Goal: Task Accomplishment & Management: Use online tool/utility

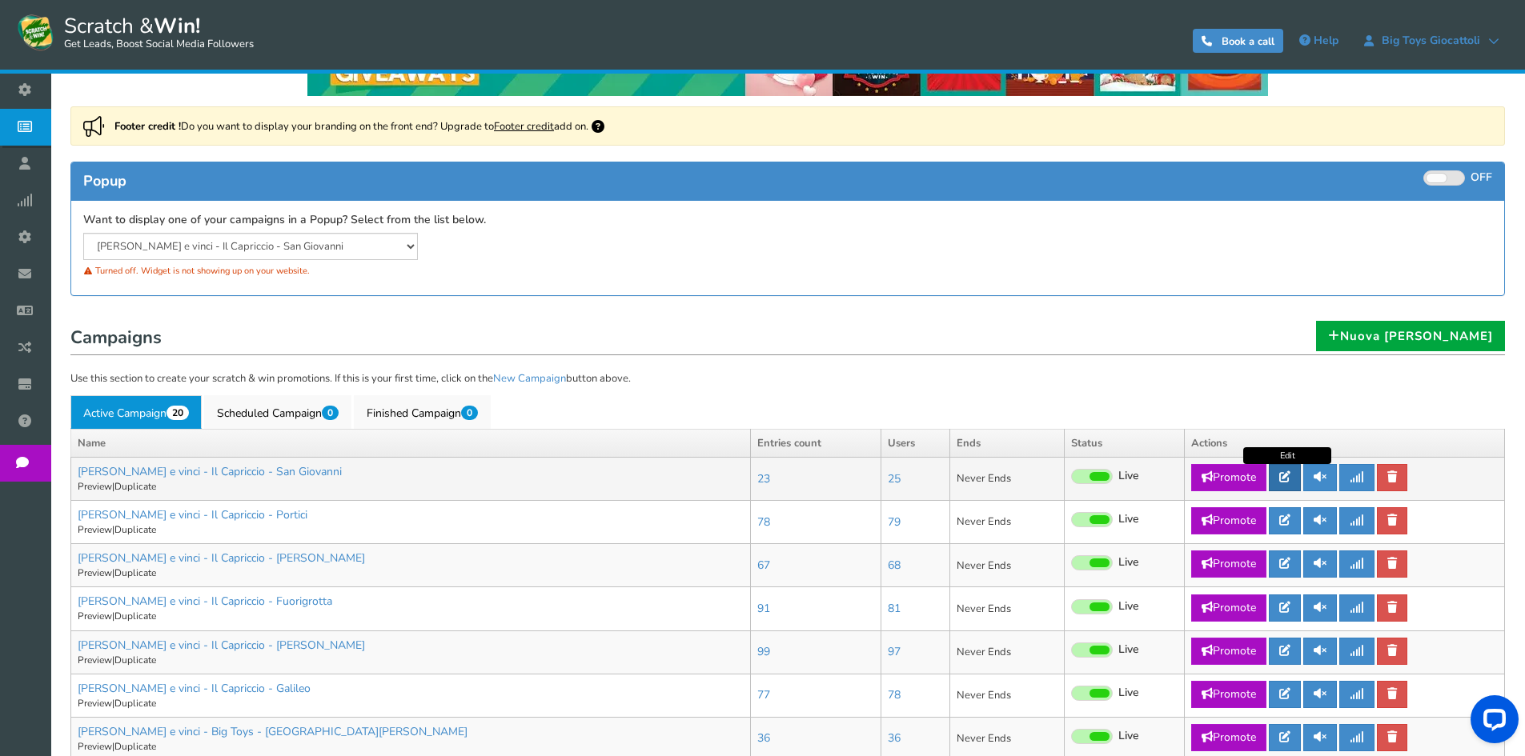
click at [1288, 477] on icon at bounding box center [1284, 476] width 11 height 11
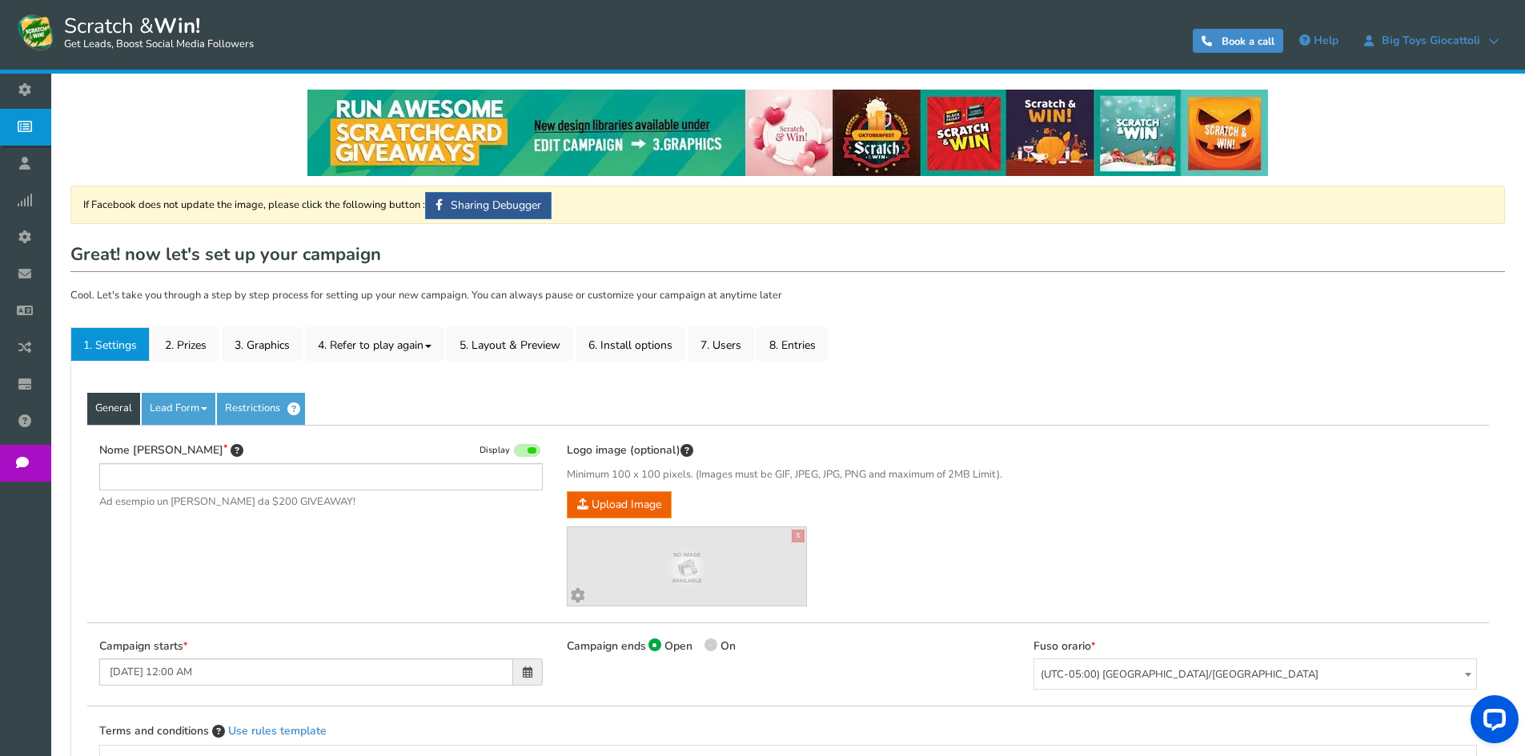
type input "[PERSON_NAME] e vinci - Il Capriccio - San Giovanni"
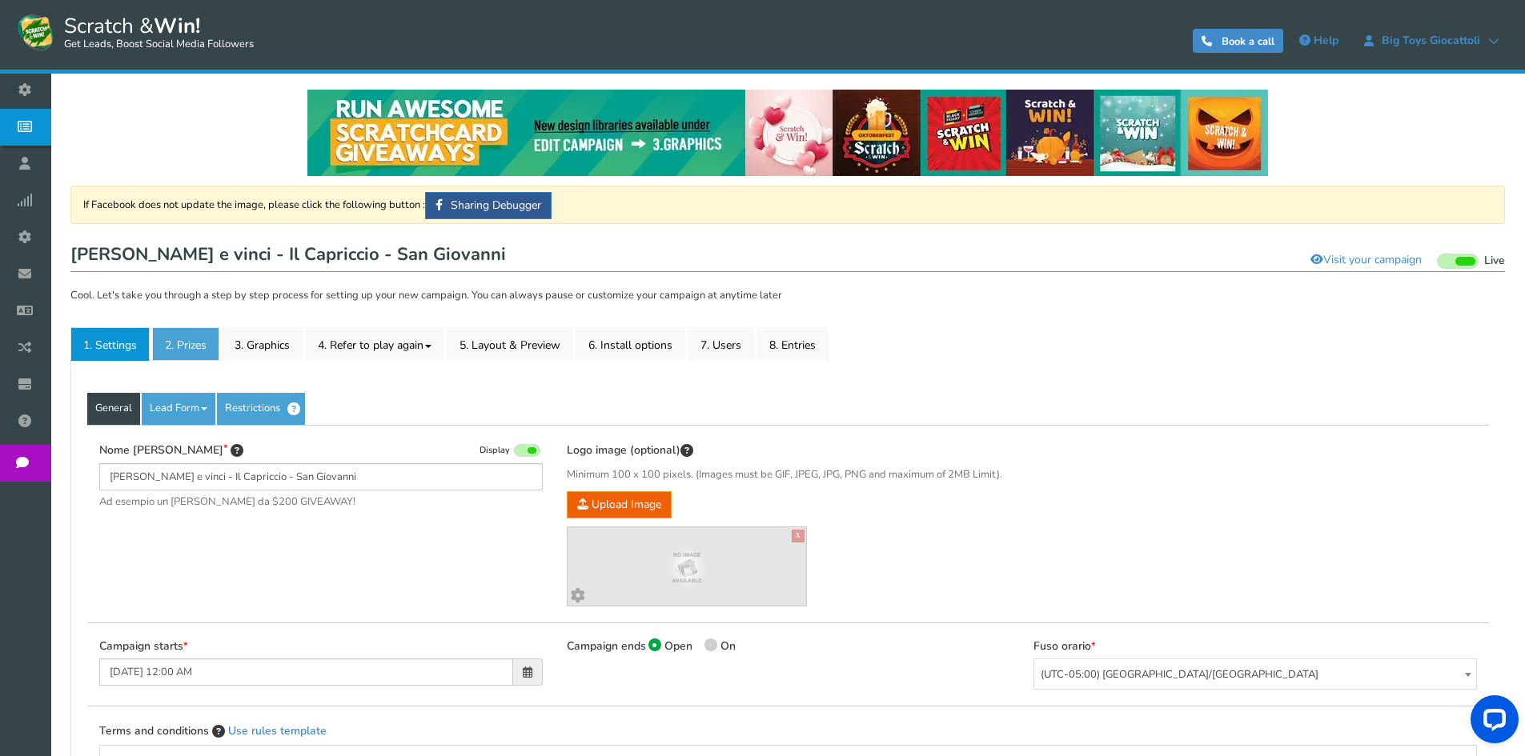
click at [208, 341] on link "2. Prizes" at bounding box center [185, 344] width 67 height 34
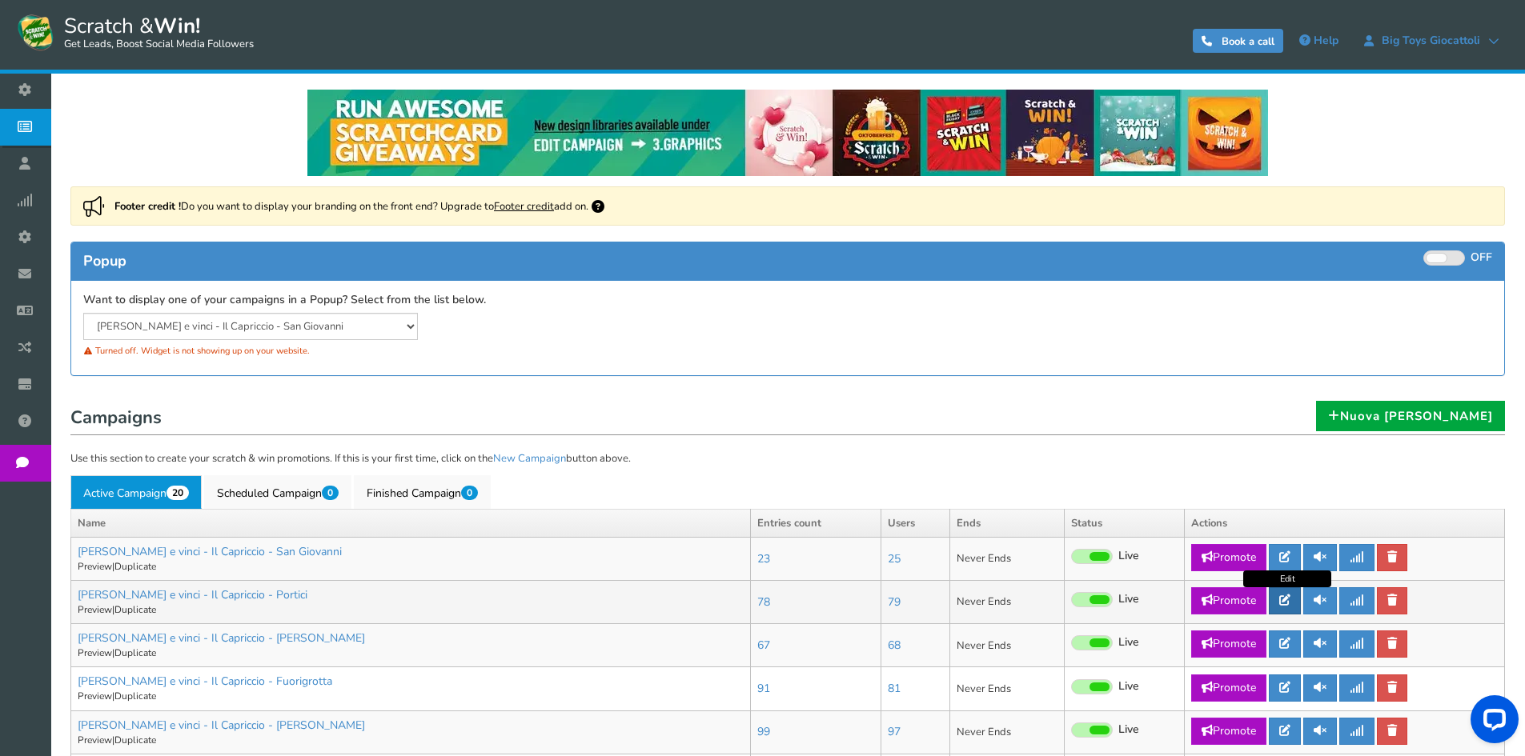
click at [1294, 596] on link at bounding box center [1285, 601] width 32 height 27
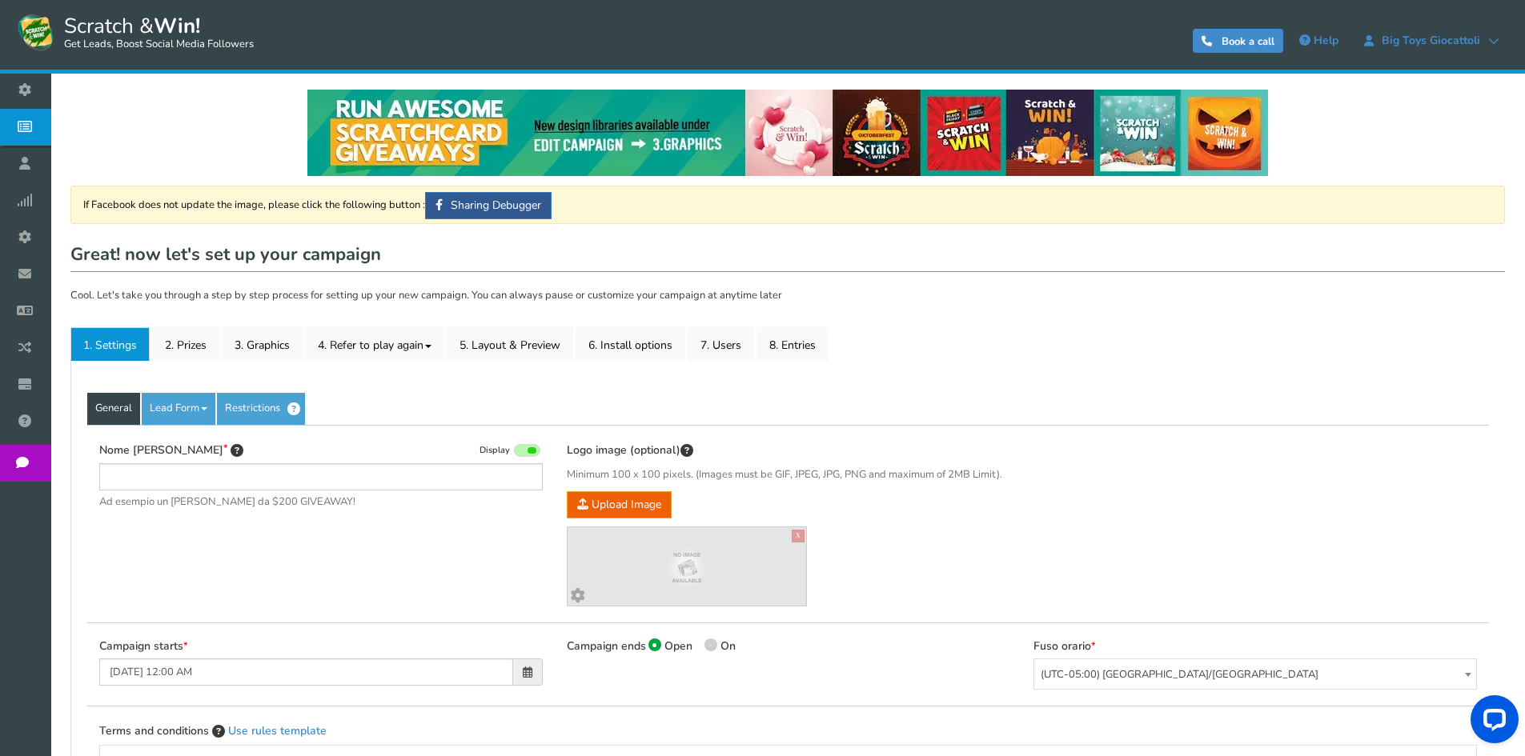
type input "[PERSON_NAME] e vinci - Il Capriccio - Portici"
click at [210, 346] on link "2. Prizes" at bounding box center [185, 344] width 67 height 34
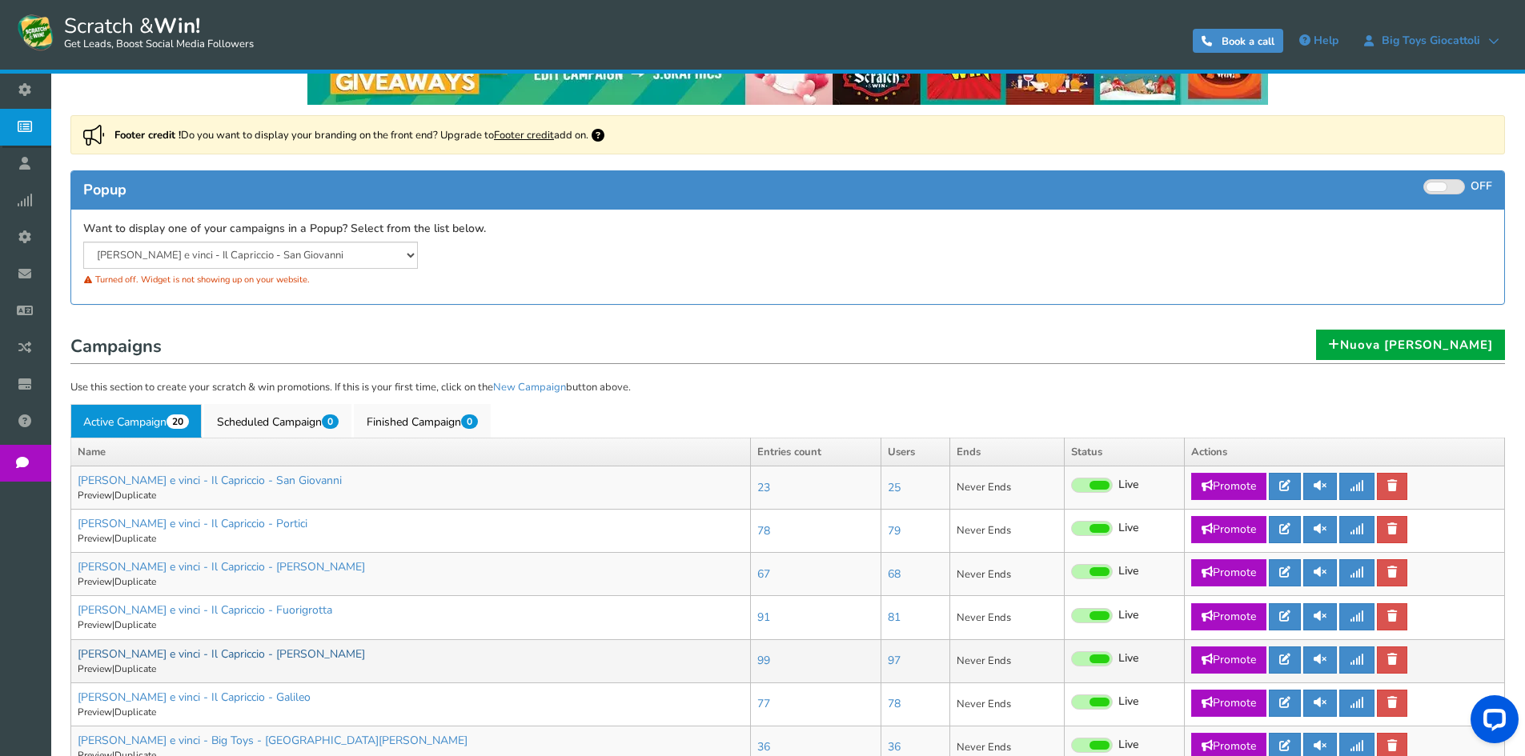
scroll to position [160, 0]
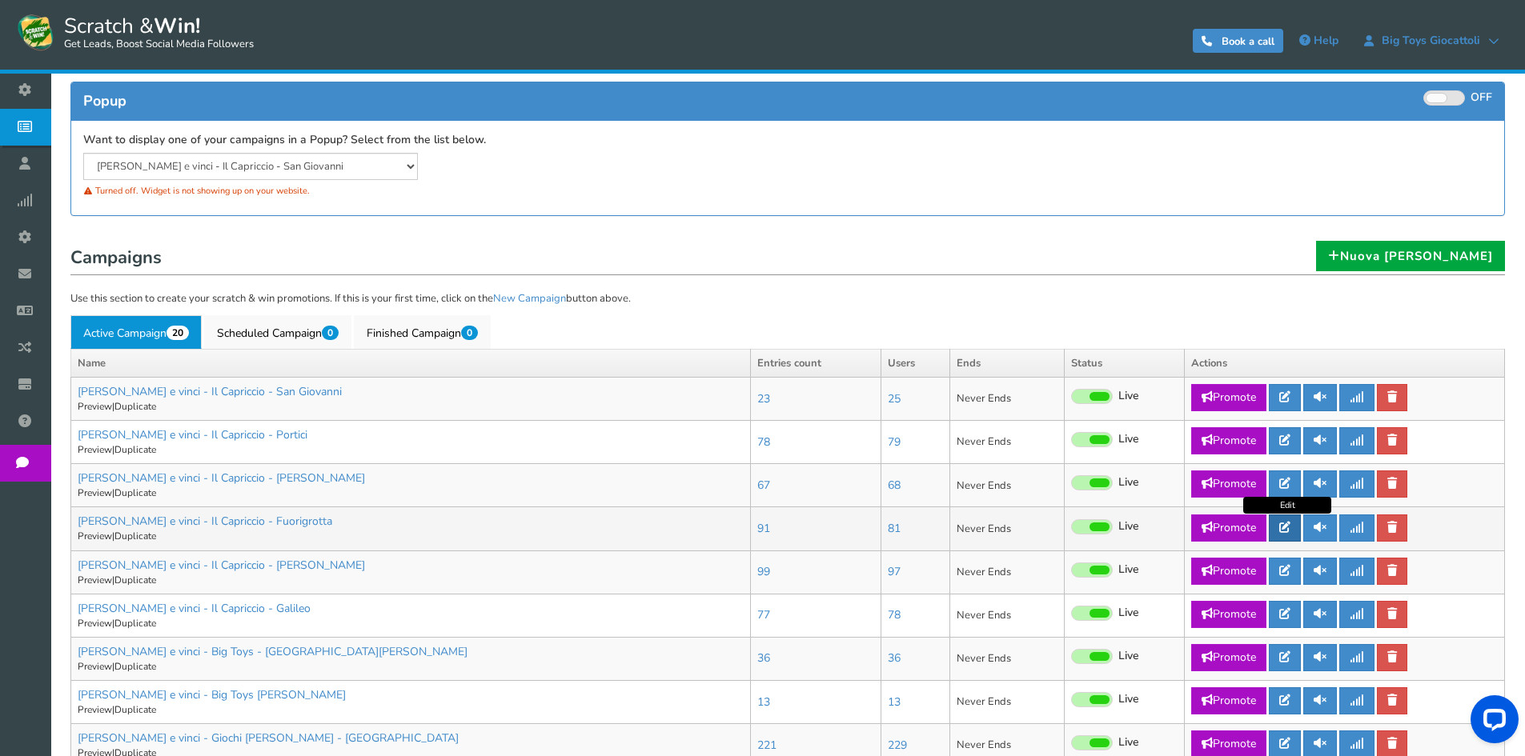
click at [1287, 527] on icon at bounding box center [1284, 527] width 11 height 11
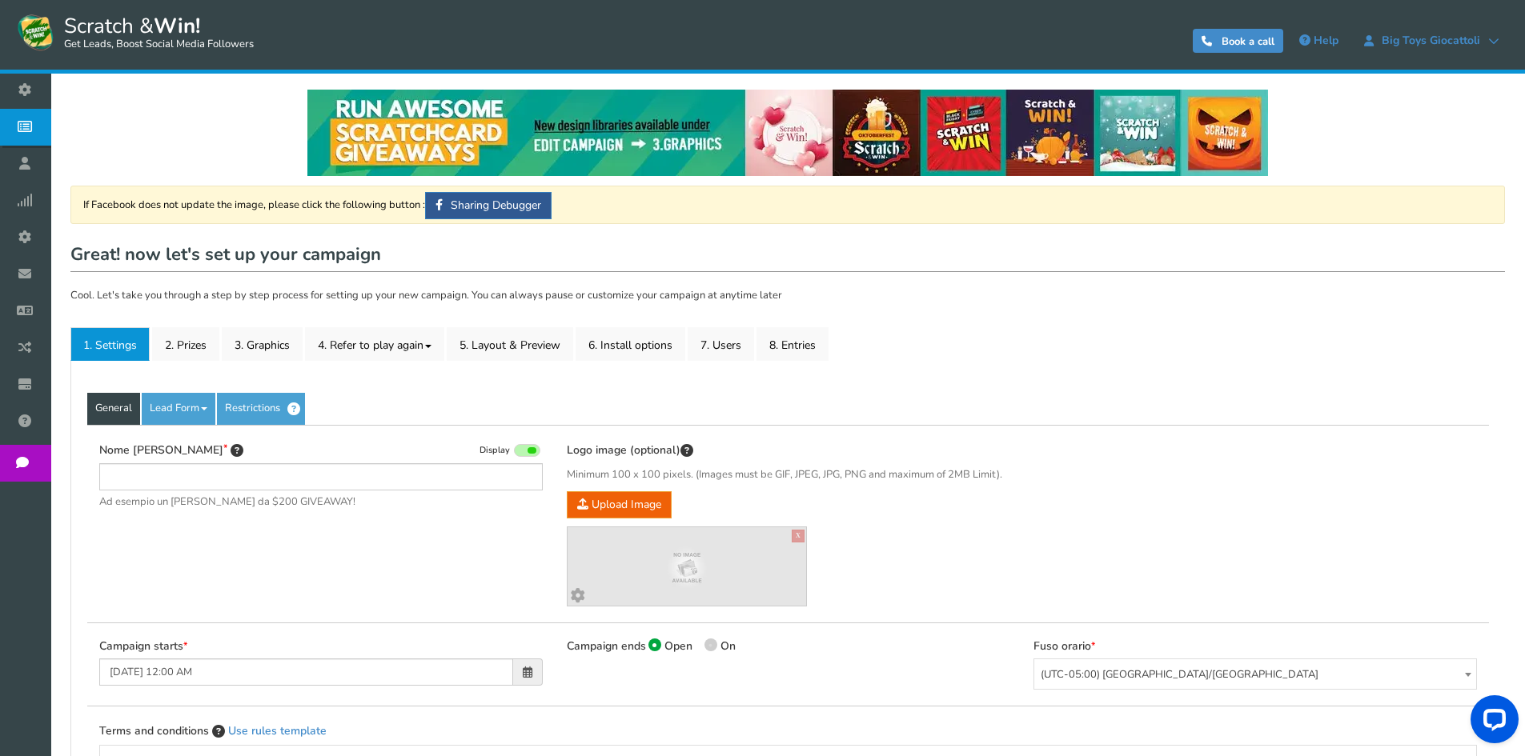
type input "[PERSON_NAME] e vinci - Il Capriccio - Fuorigrotta"
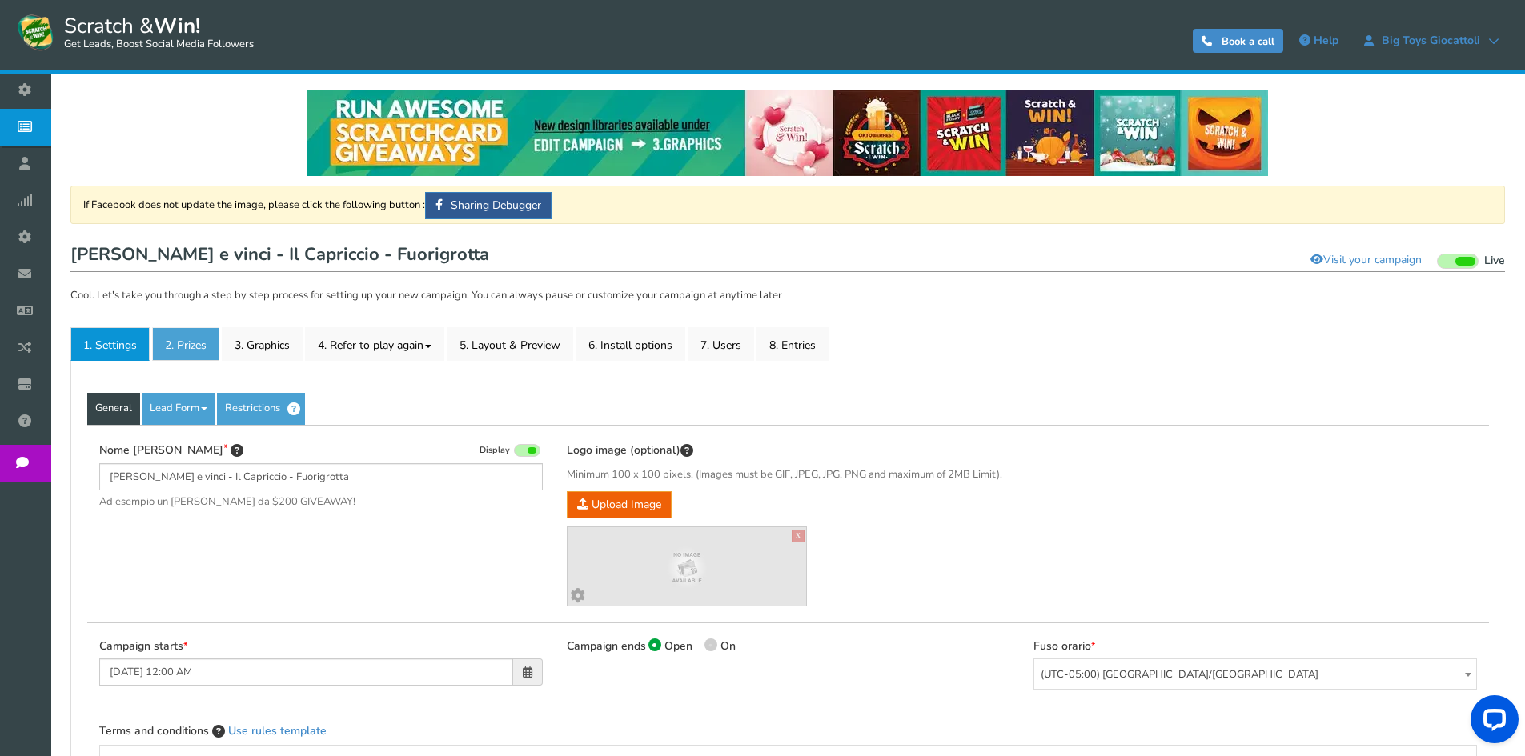
click at [164, 335] on link "2. Prizes" at bounding box center [185, 344] width 67 height 34
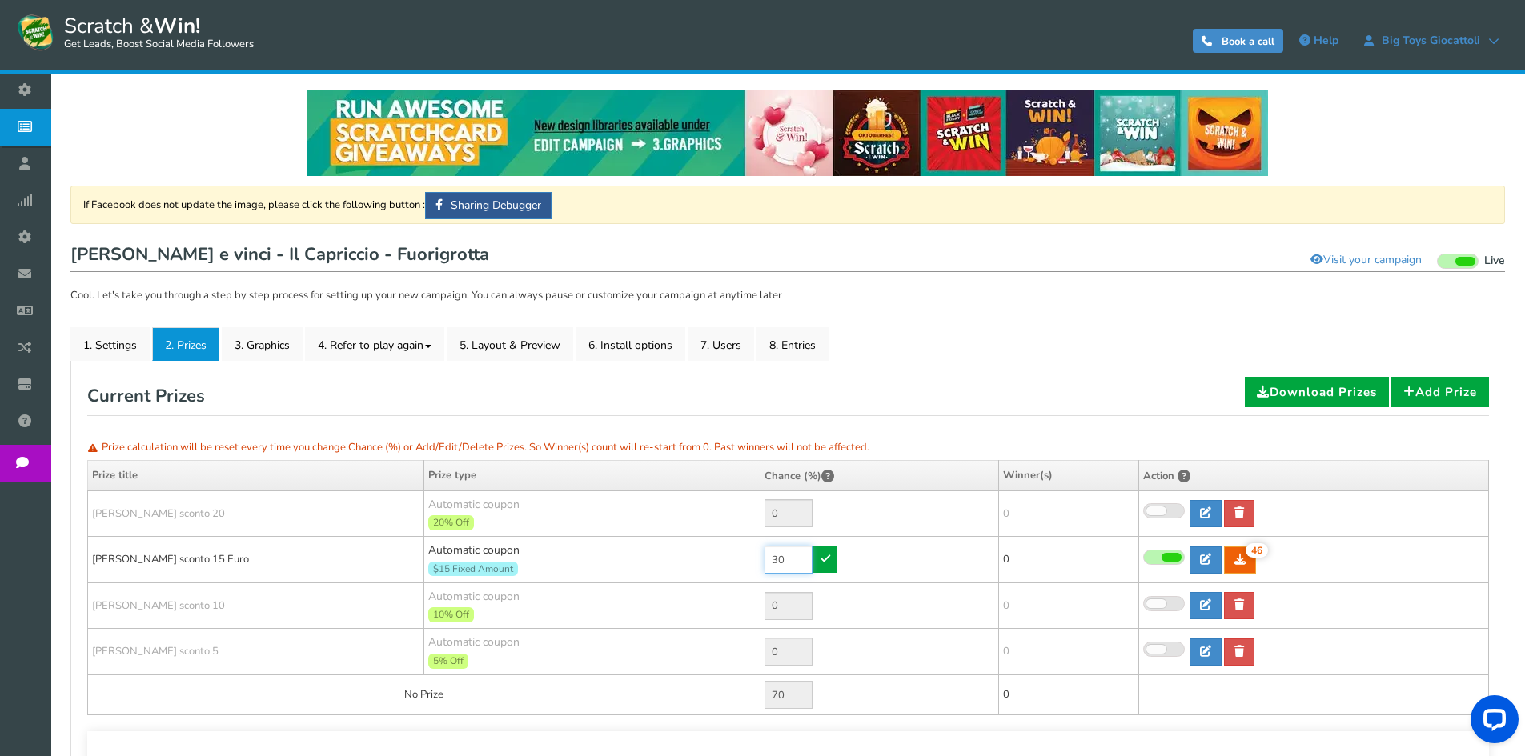
drag, startPoint x: 791, startPoint y: 558, endPoint x: 714, endPoint y: 560, distance: 76.9
click at [714, 560] on tr "[PERSON_NAME] sconto 15 Euro Automatic coupon $15 Fixed Amount Min.order value:…" at bounding box center [788, 560] width 1401 height 46
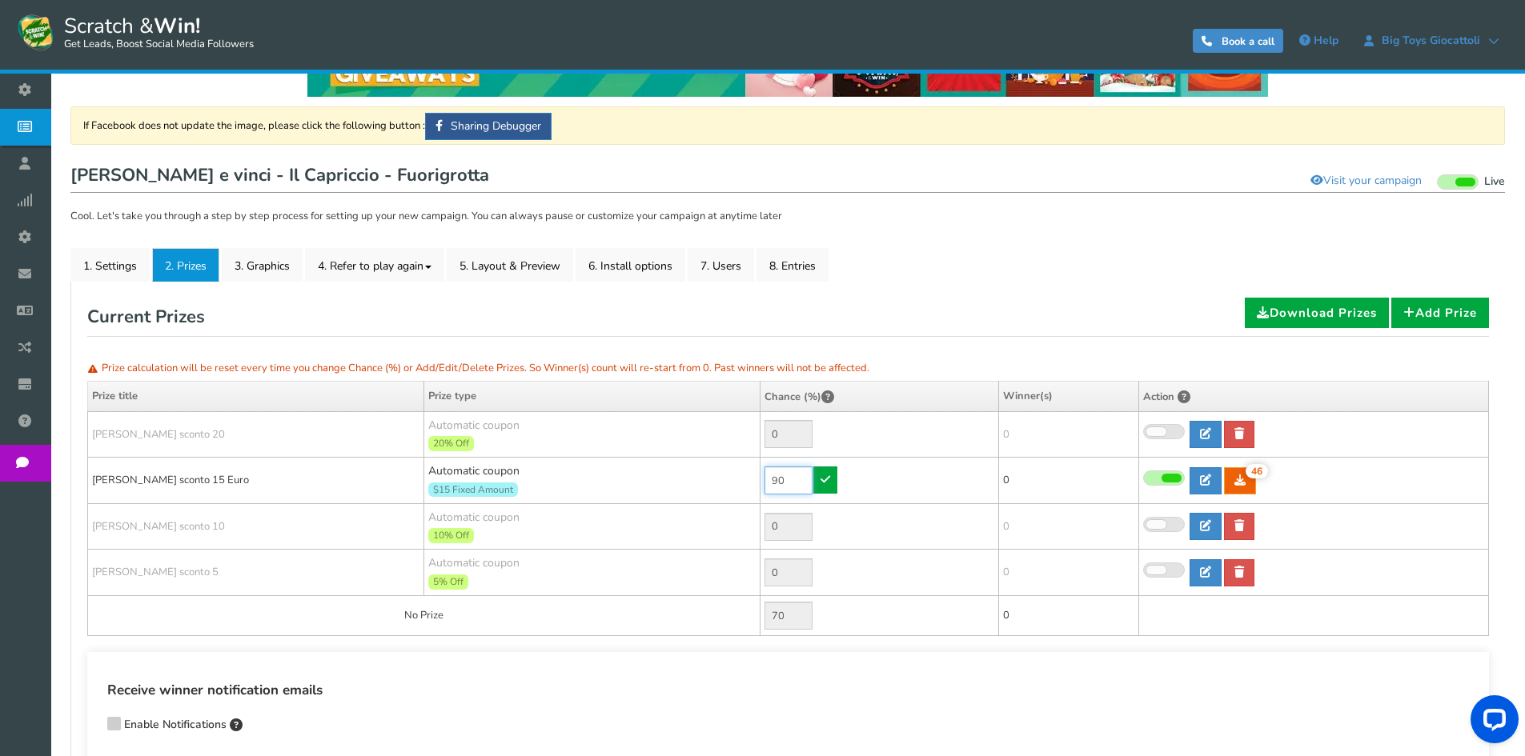
scroll to position [219, 0]
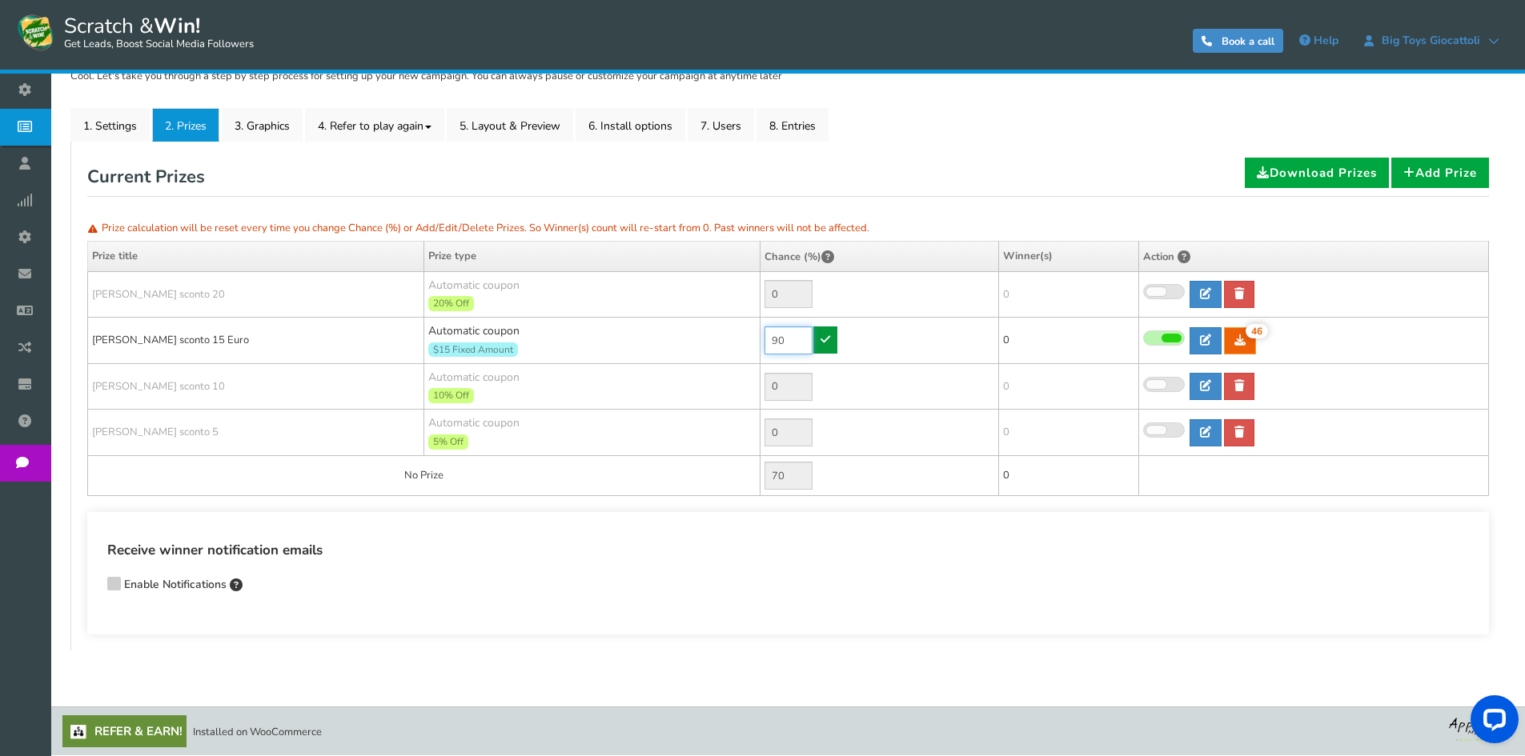
type input "90"
click at [815, 338] on link at bounding box center [825, 340] width 24 height 27
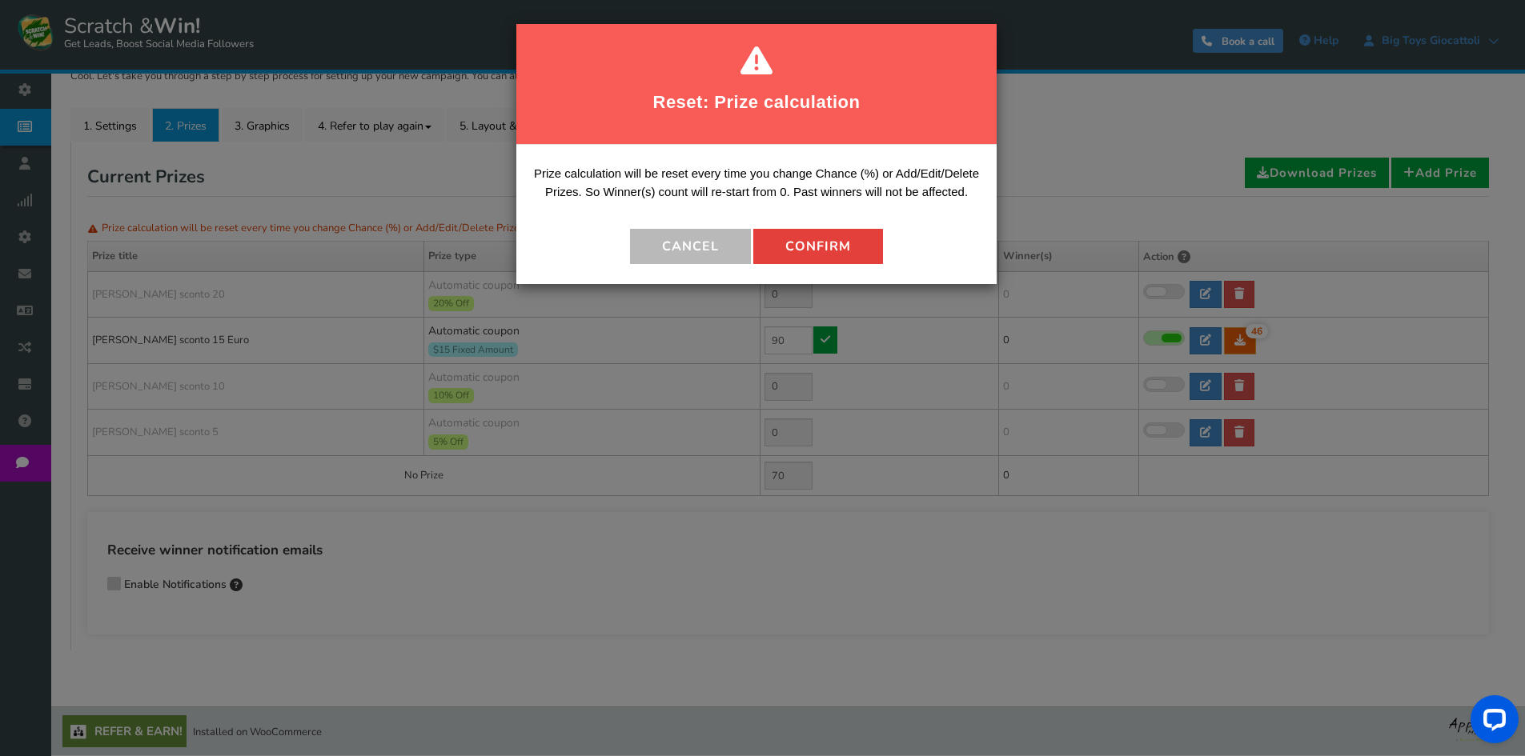
click at [843, 260] on button "Confirm" at bounding box center [818, 246] width 130 height 35
type input "10"
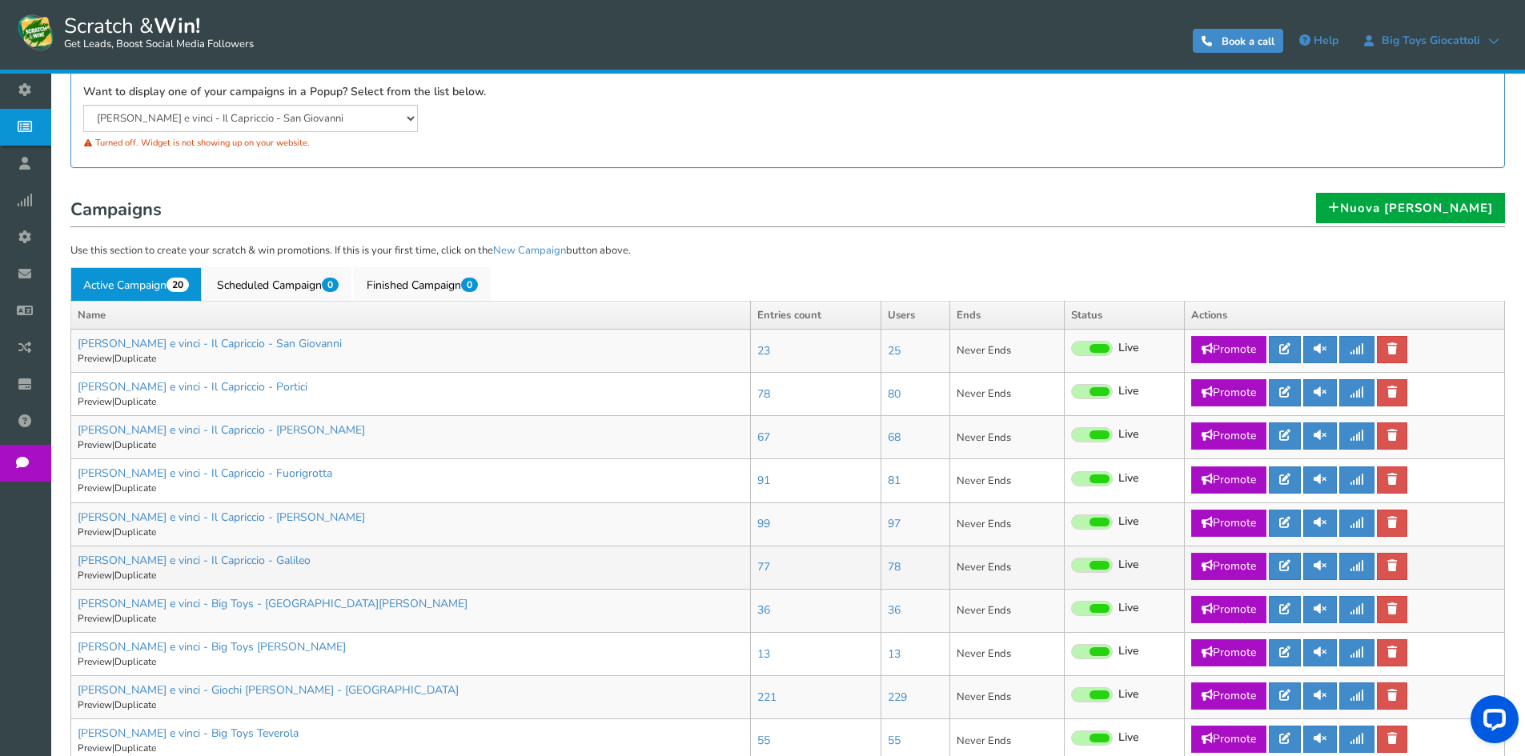
scroll to position [320, 0]
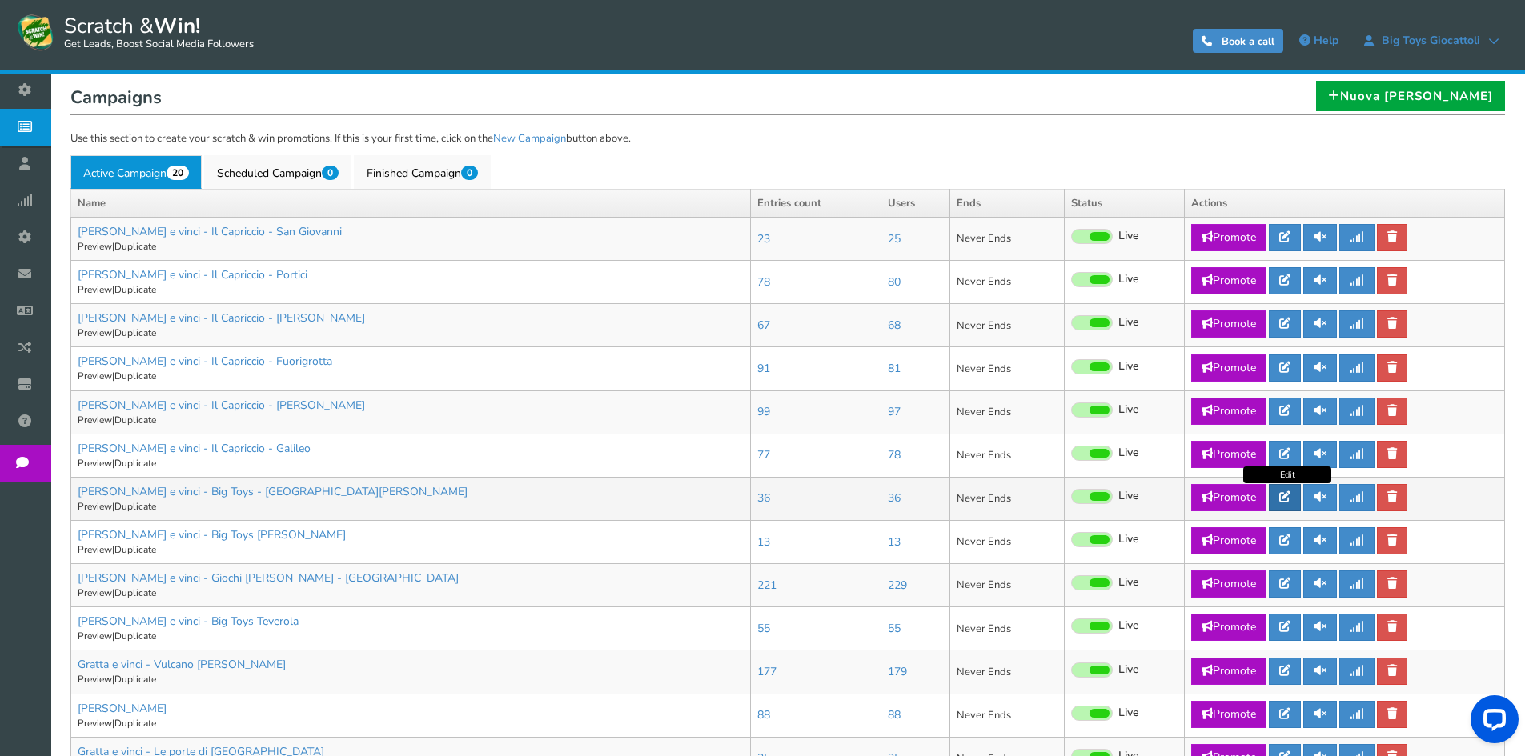
click at [1281, 505] on link at bounding box center [1285, 497] width 32 height 27
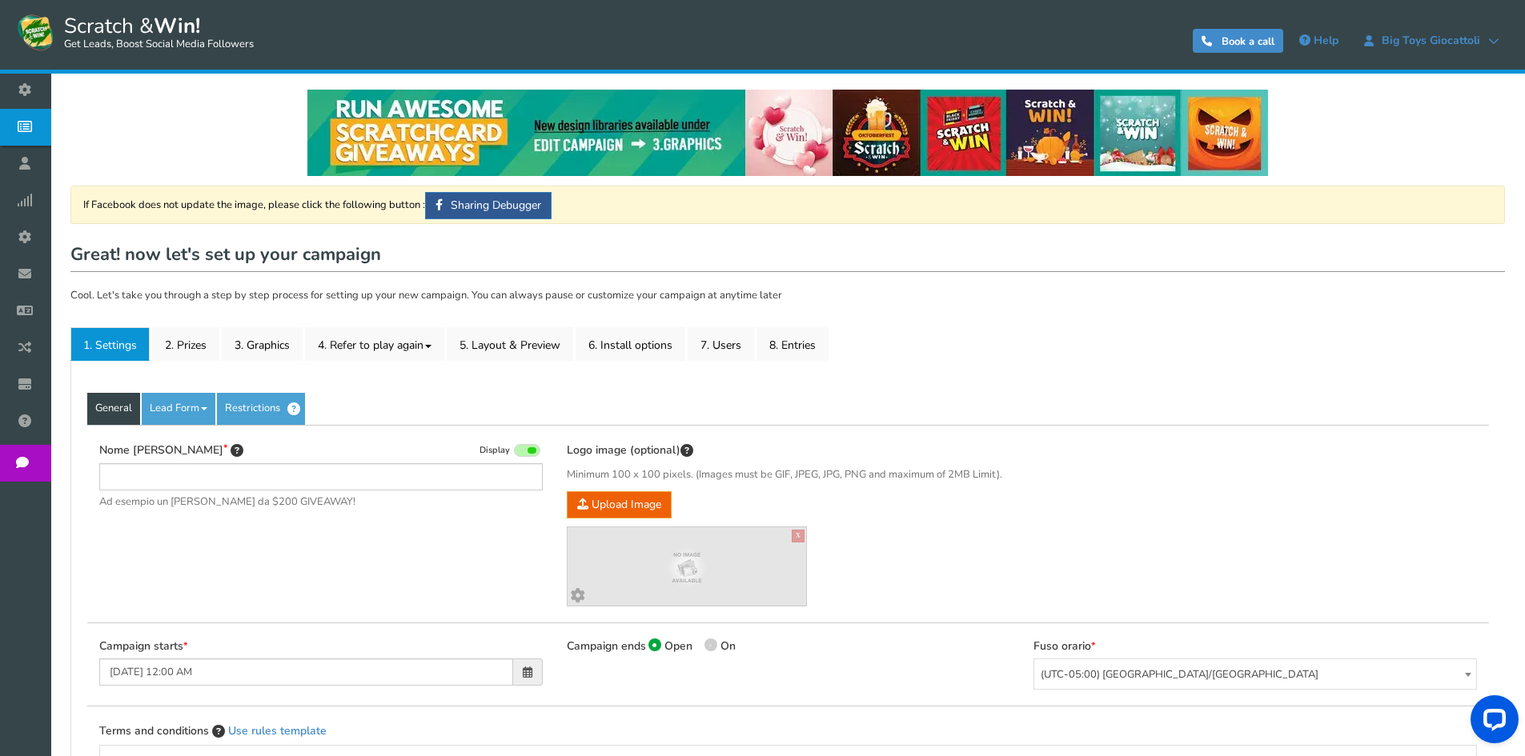
type input "[PERSON_NAME] e vinci - Big Toys - [GEOGRAPHIC_DATA][PERSON_NAME]"
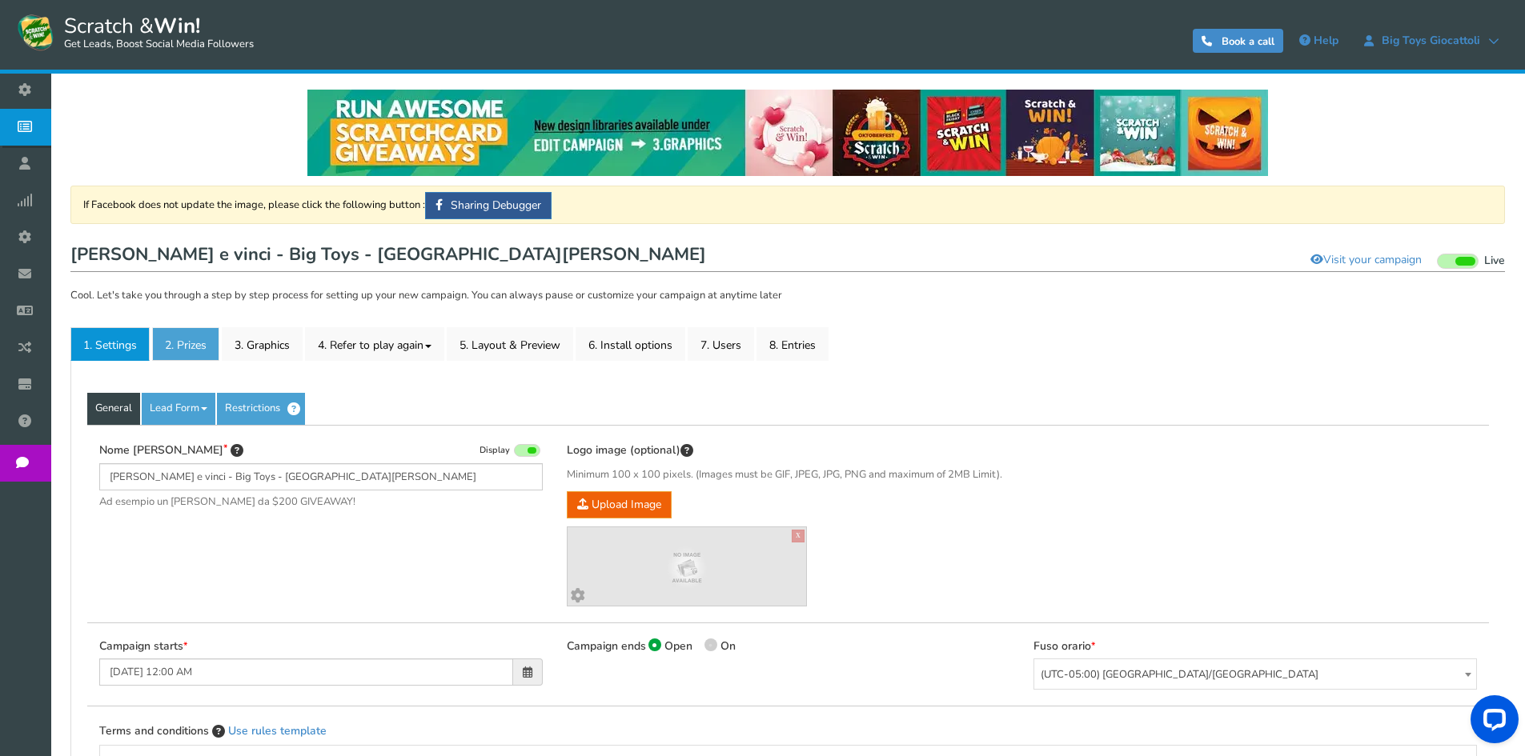
click at [195, 353] on link "2. Prizes" at bounding box center [185, 344] width 67 height 34
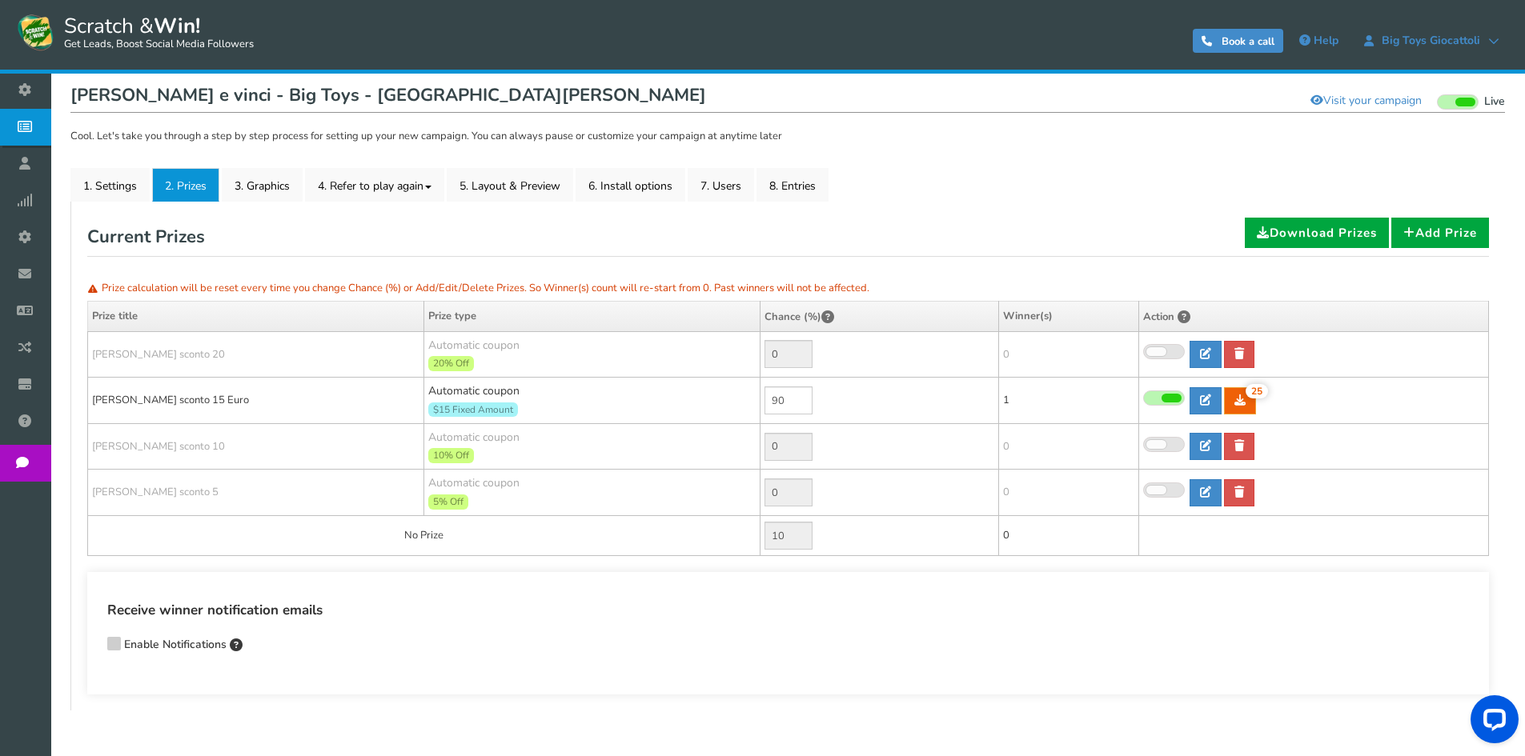
scroll to position [160, 0]
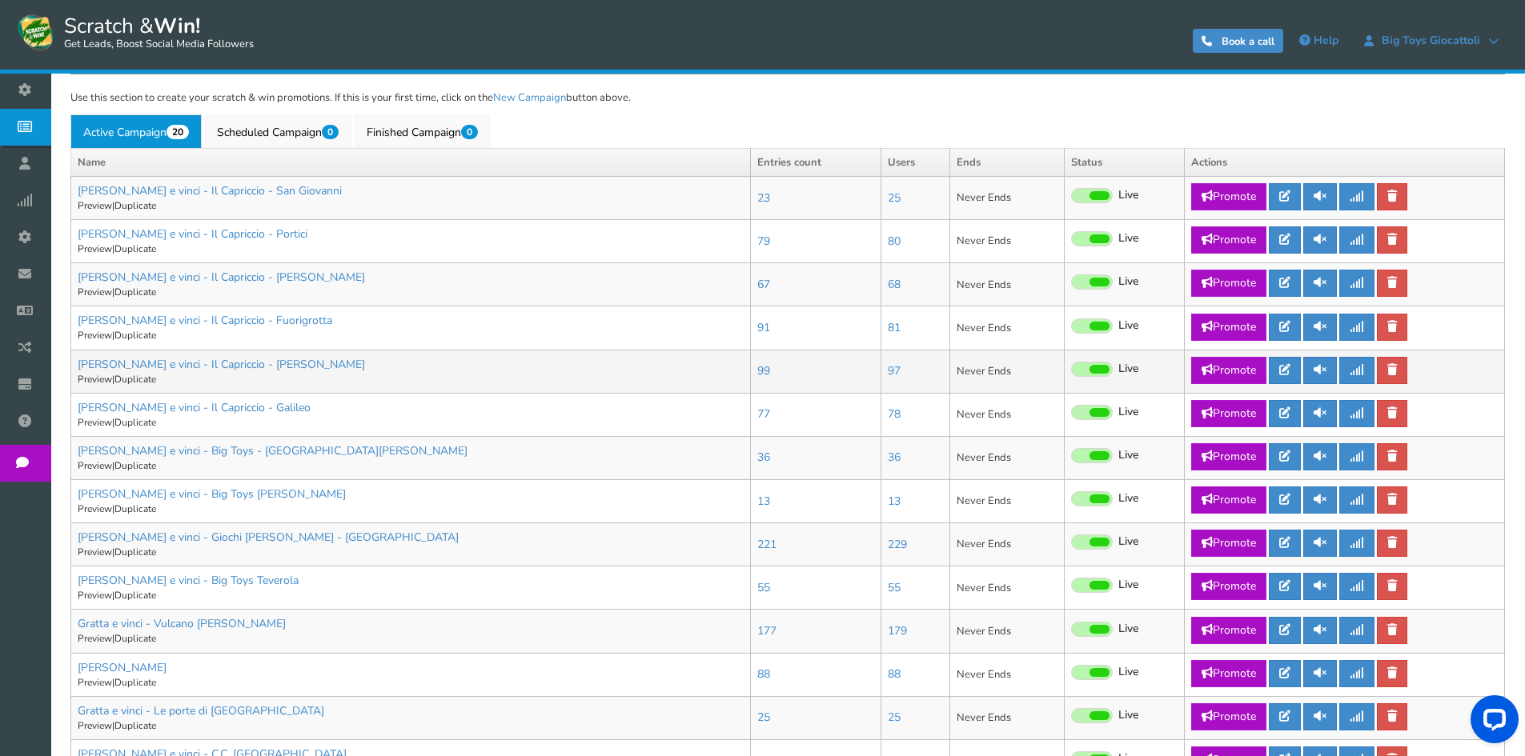
scroll to position [400, 0]
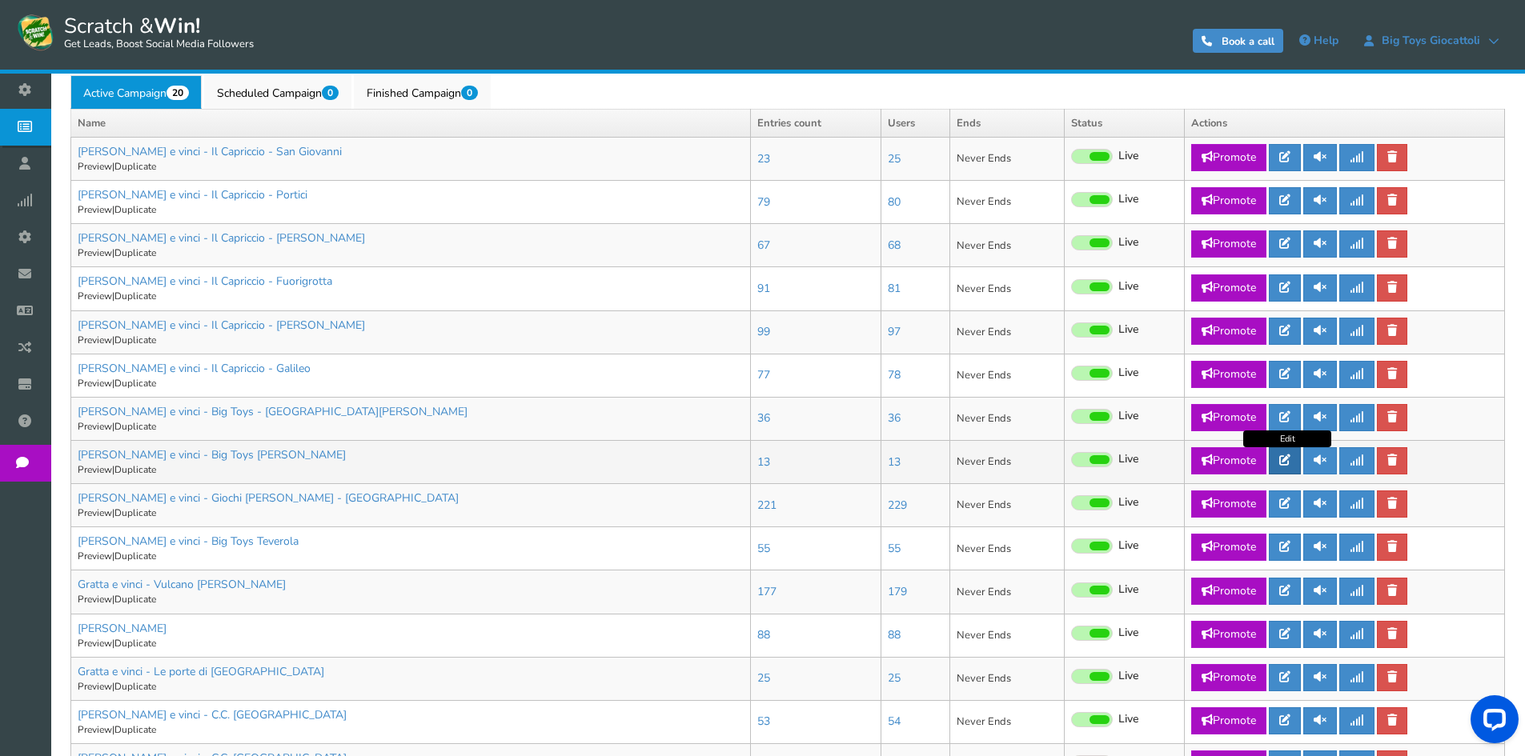
click at [1281, 458] on link at bounding box center [1285, 460] width 32 height 27
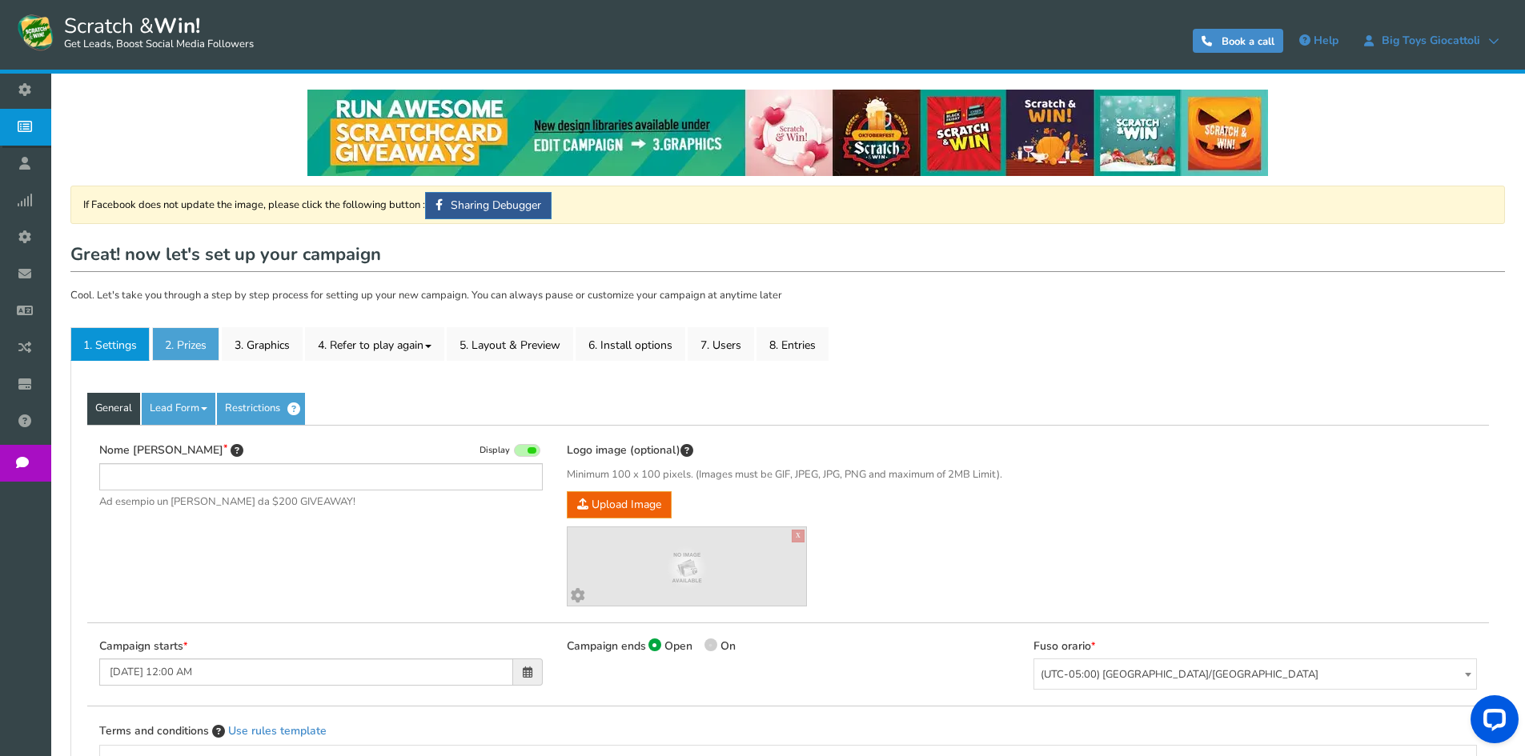
type input "[PERSON_NAME] e vinci - Big Toys [PERSON_NAME]"
click at [207, 345] on link "2. Prizes" at bounding box center [185, 344] width 67 height 34
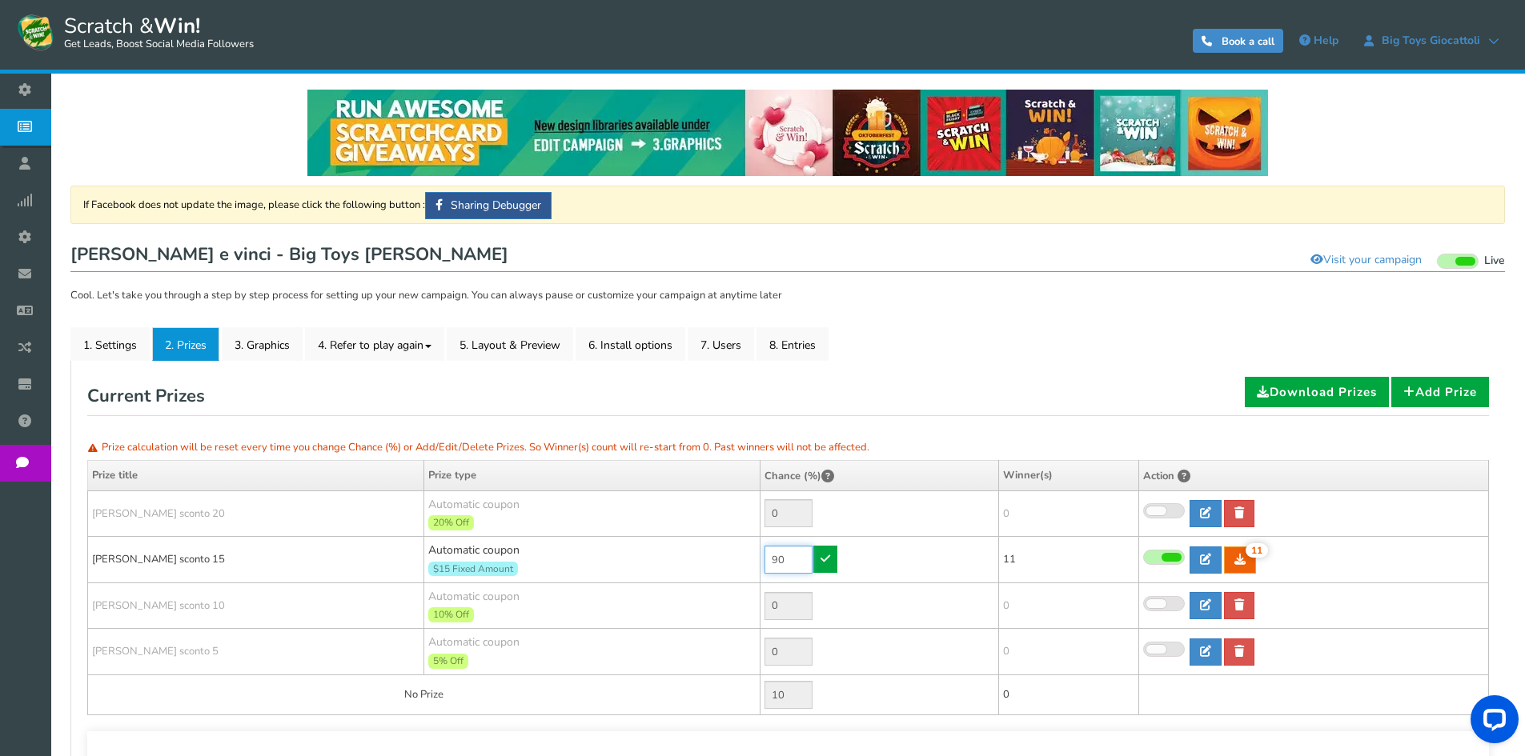
drag, startPoint x: 788, startPoint y: 559, endPoint x: 748, endPoint y: 554, distance: 40.3
click at [748, 554] on tr "[PERSON_NAME] sconto 15 Automatic coupon $15 Fixed Amount Min.order value: 0 90…" at bounding box center [788, 560] width 1401 height 46
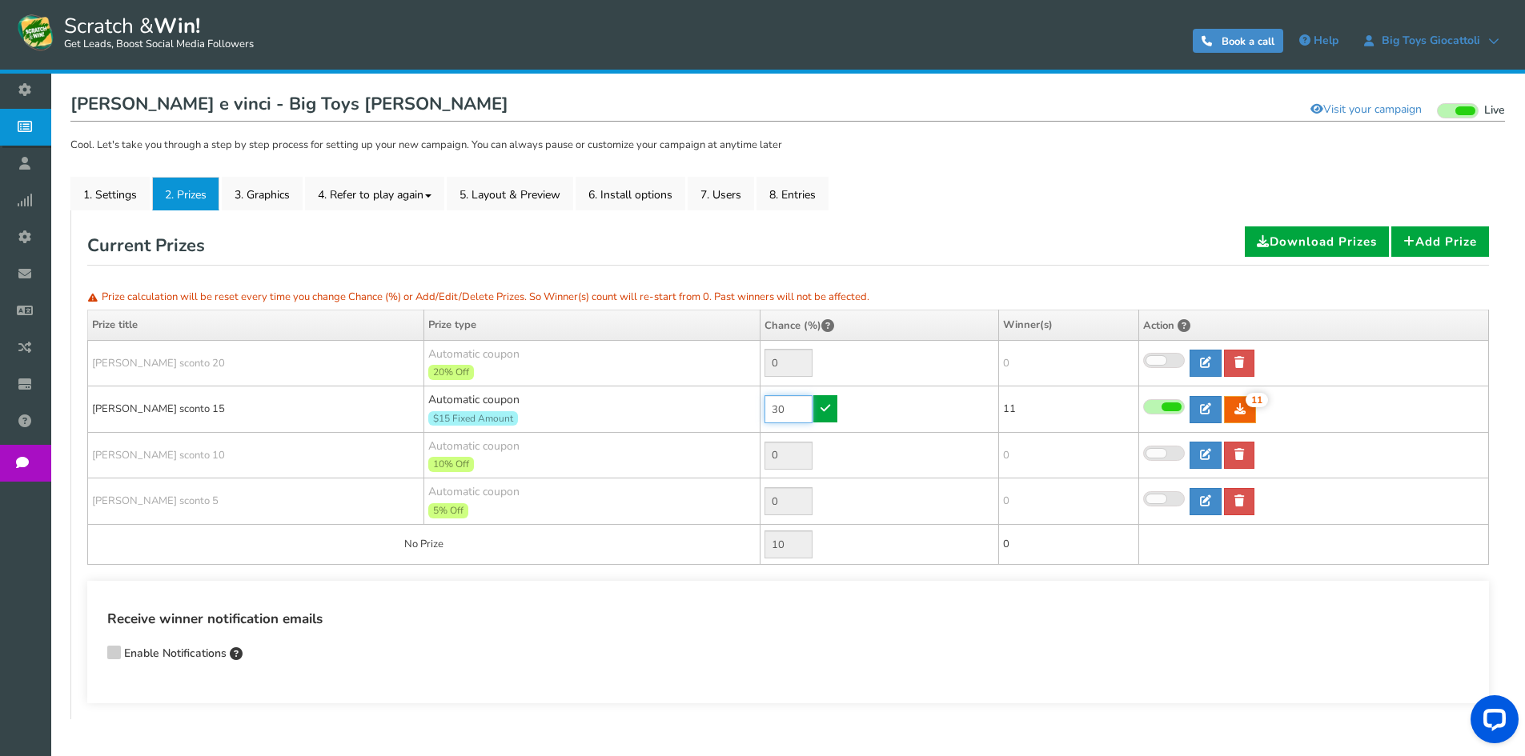
scroll to position [59, 0]
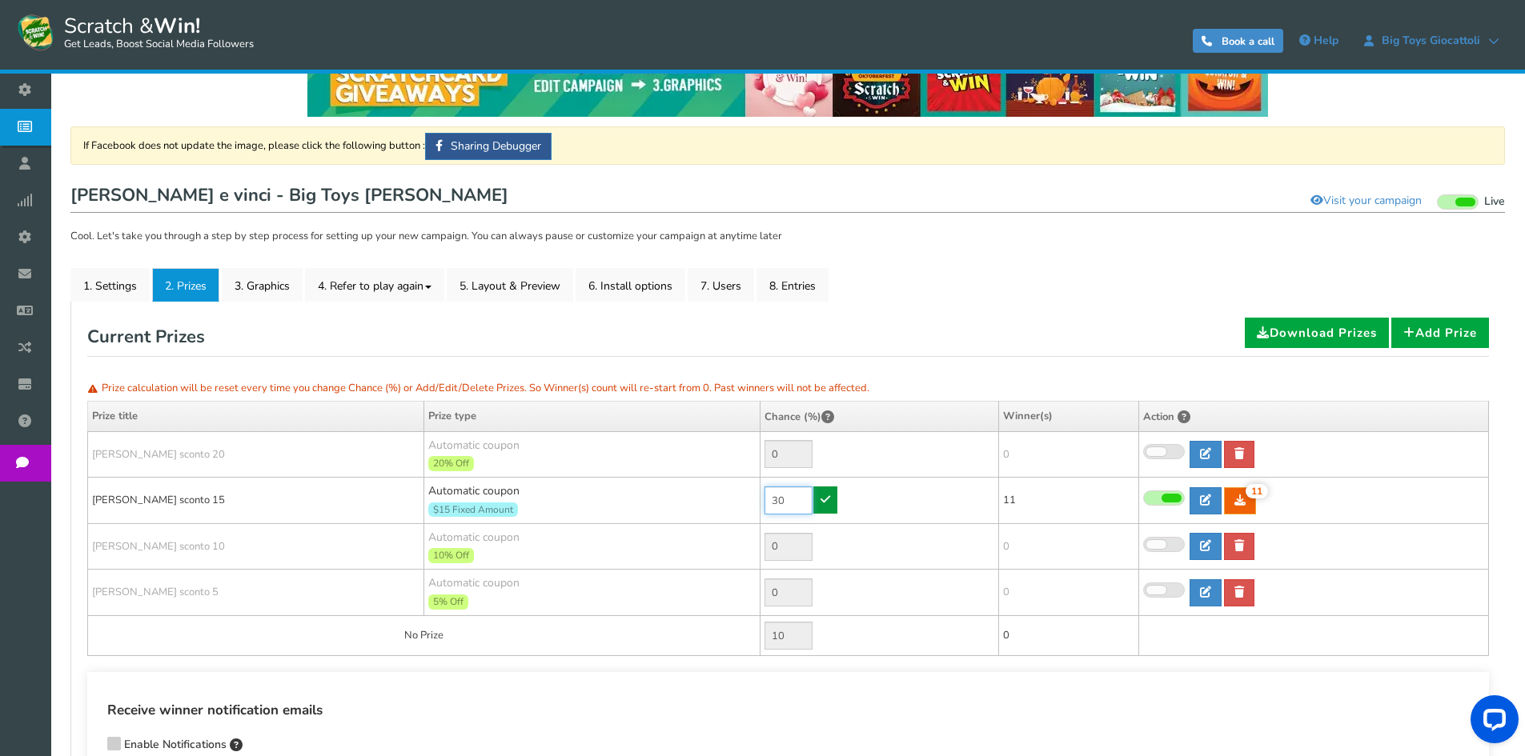
type input "30"
click at [835, 505] on link at bounding box center [825, 500] width 24 height 27
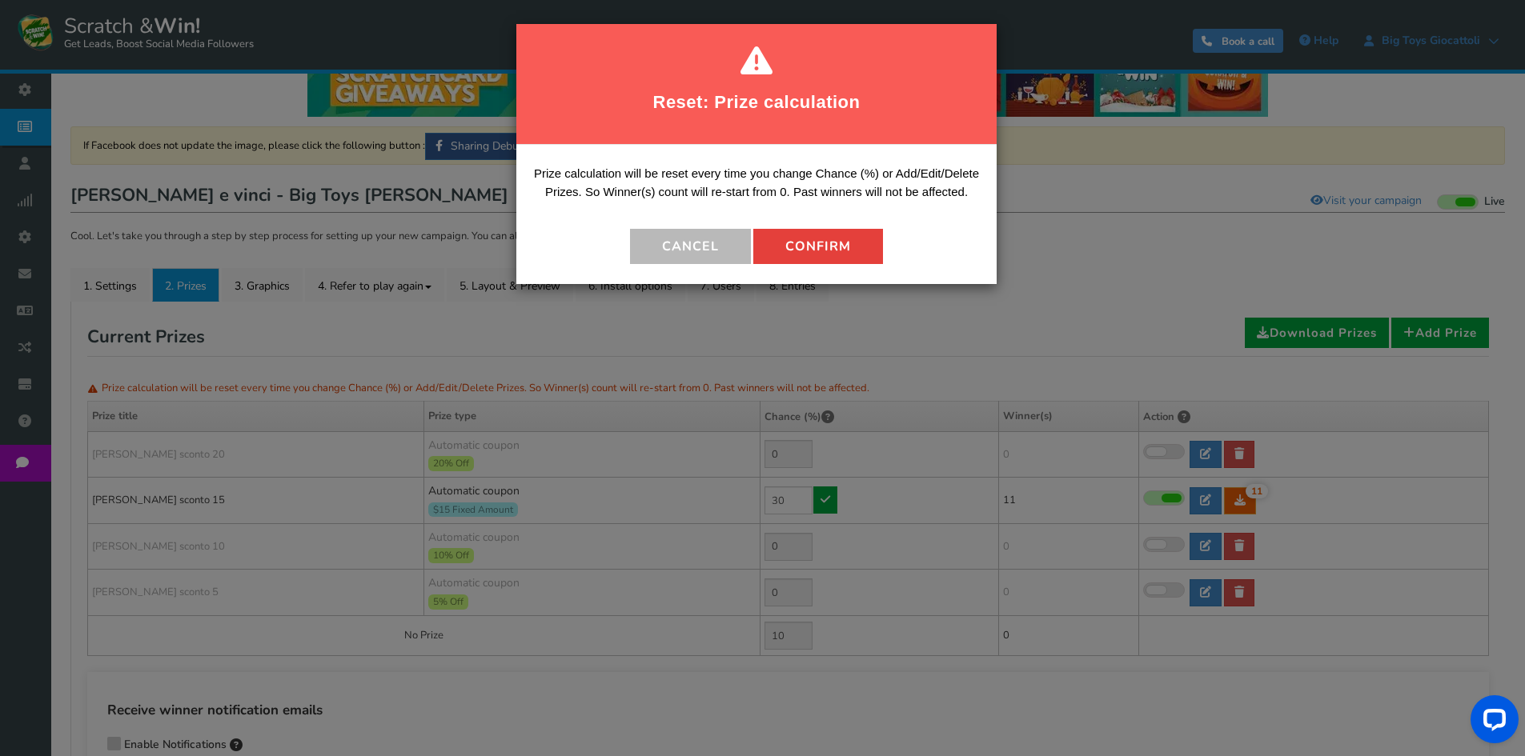
click at [788, 240] on button "Confirm" at bounding box center [818, 246] width 130 height 35
type input "70"
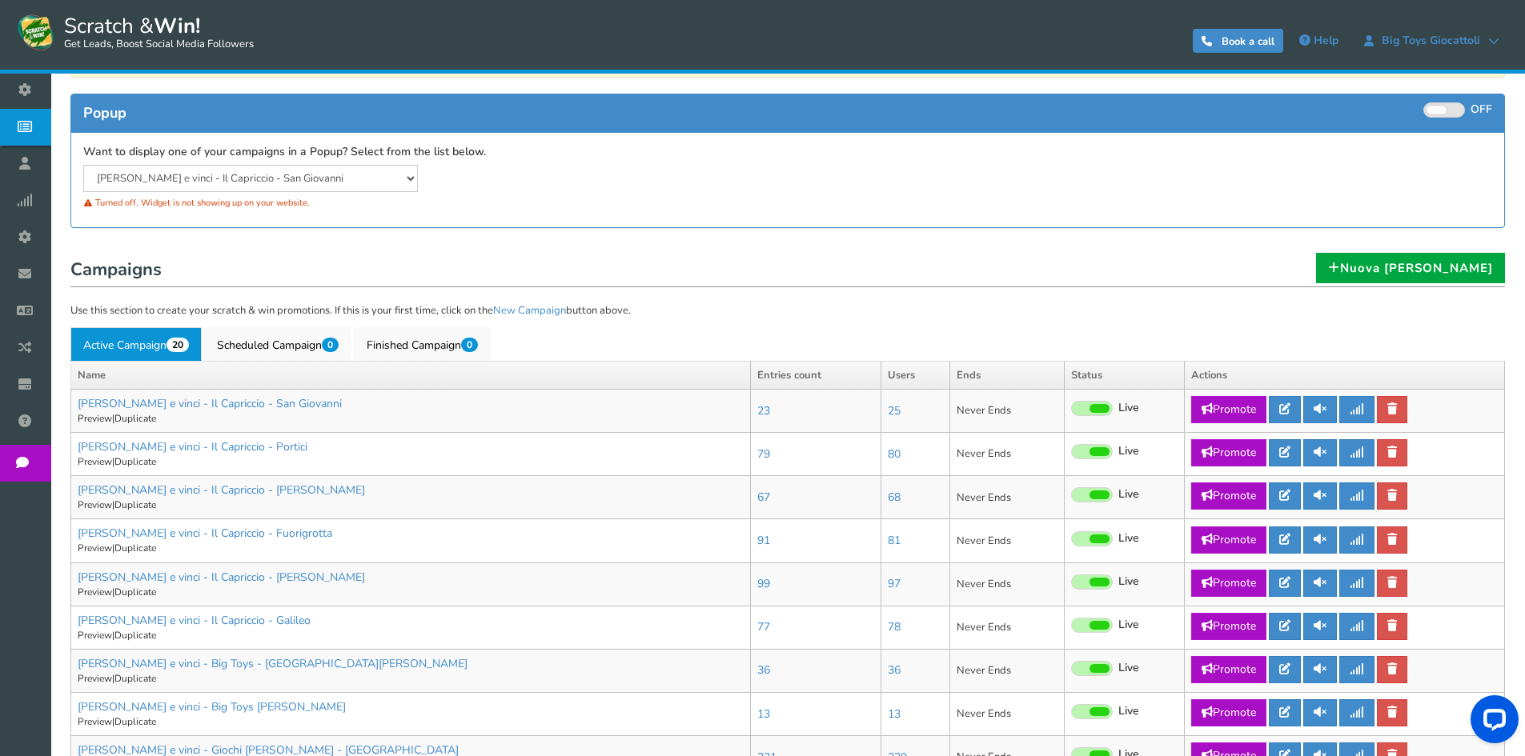
scroll to position [400, 0]
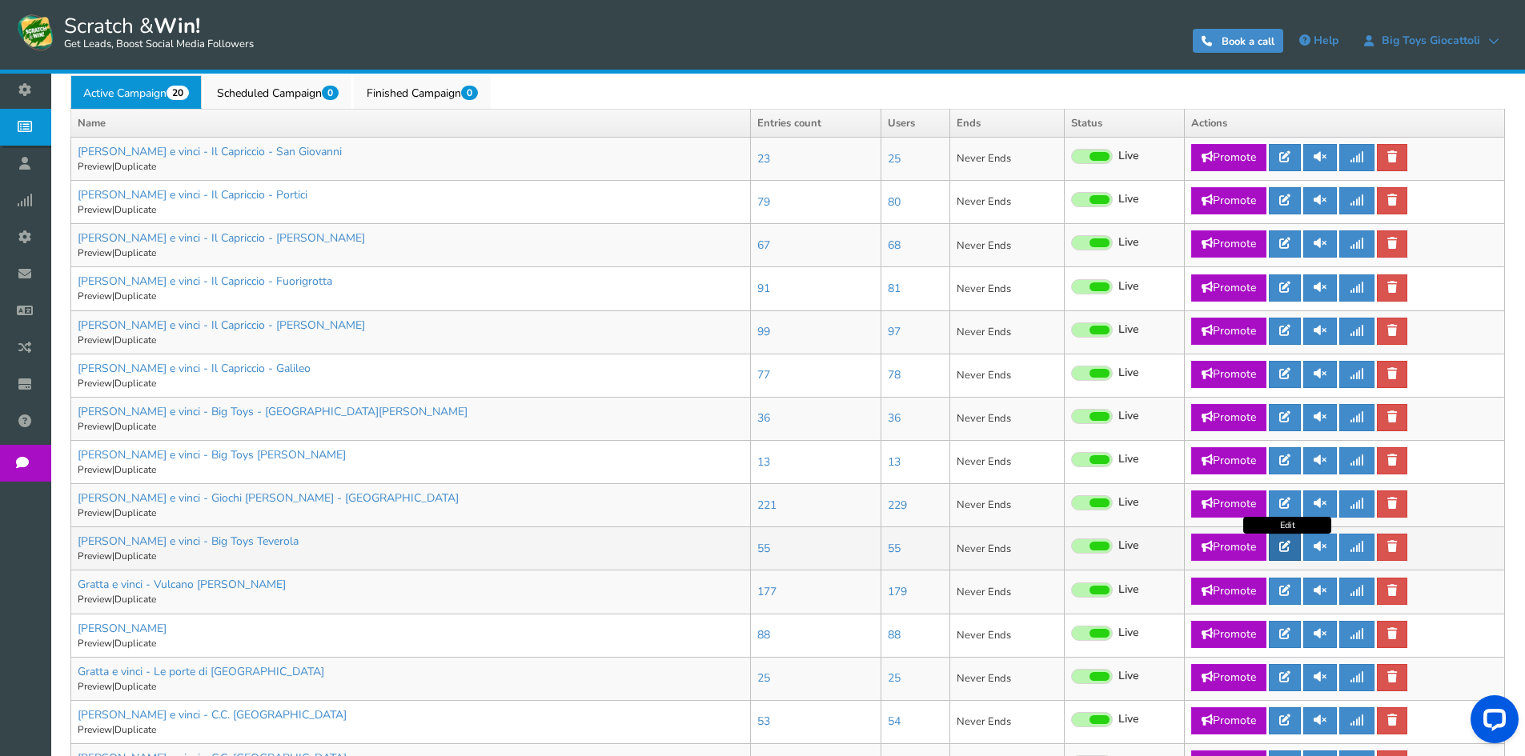
click at [1290, 548] on icon at bounding box center [1284, 546] width 11 height 11
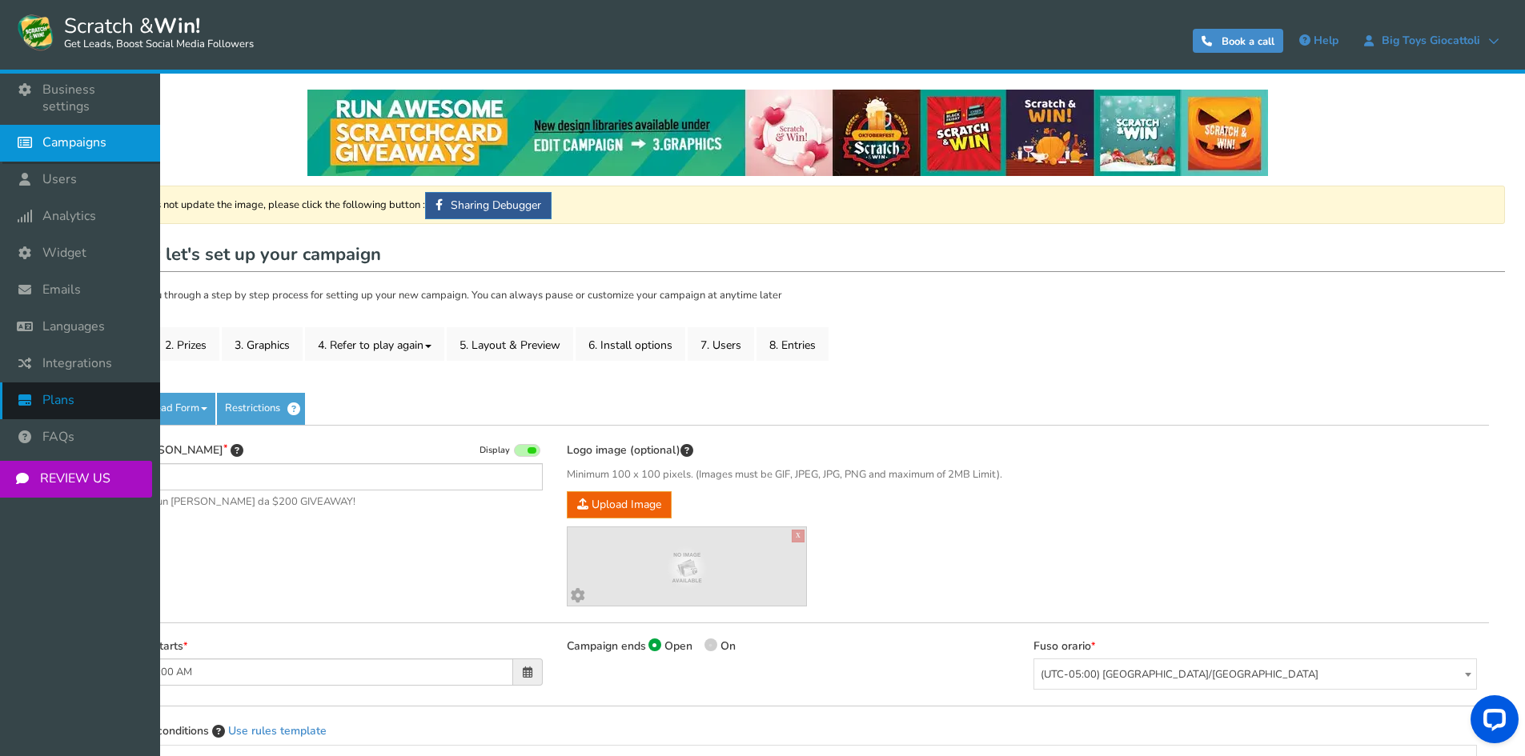
type input "[PERSON_NAME] e vinci - Big Toys Teverola"
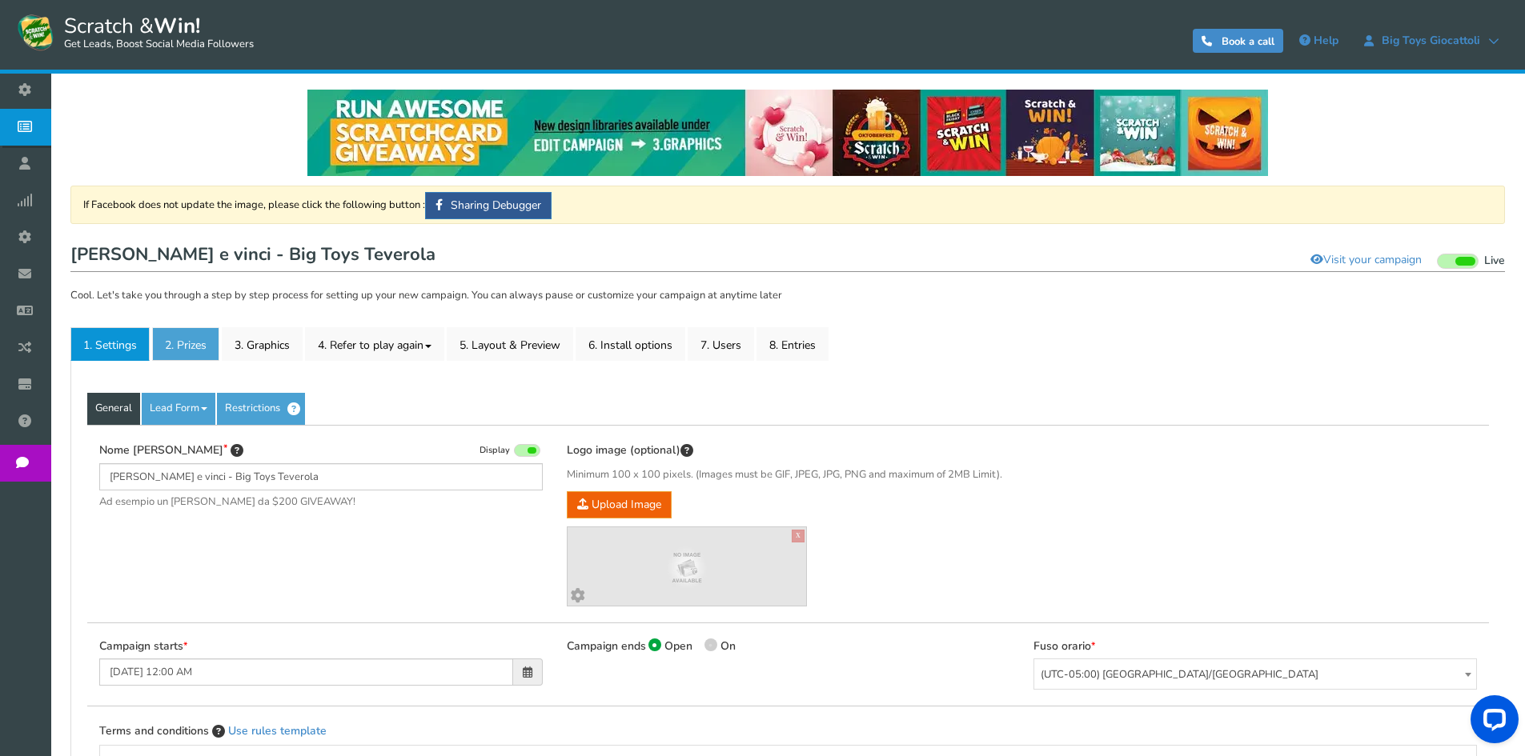
click at [209, 349] on link "2. Prizes" at bounding box center [185, 344] width 67 height 34
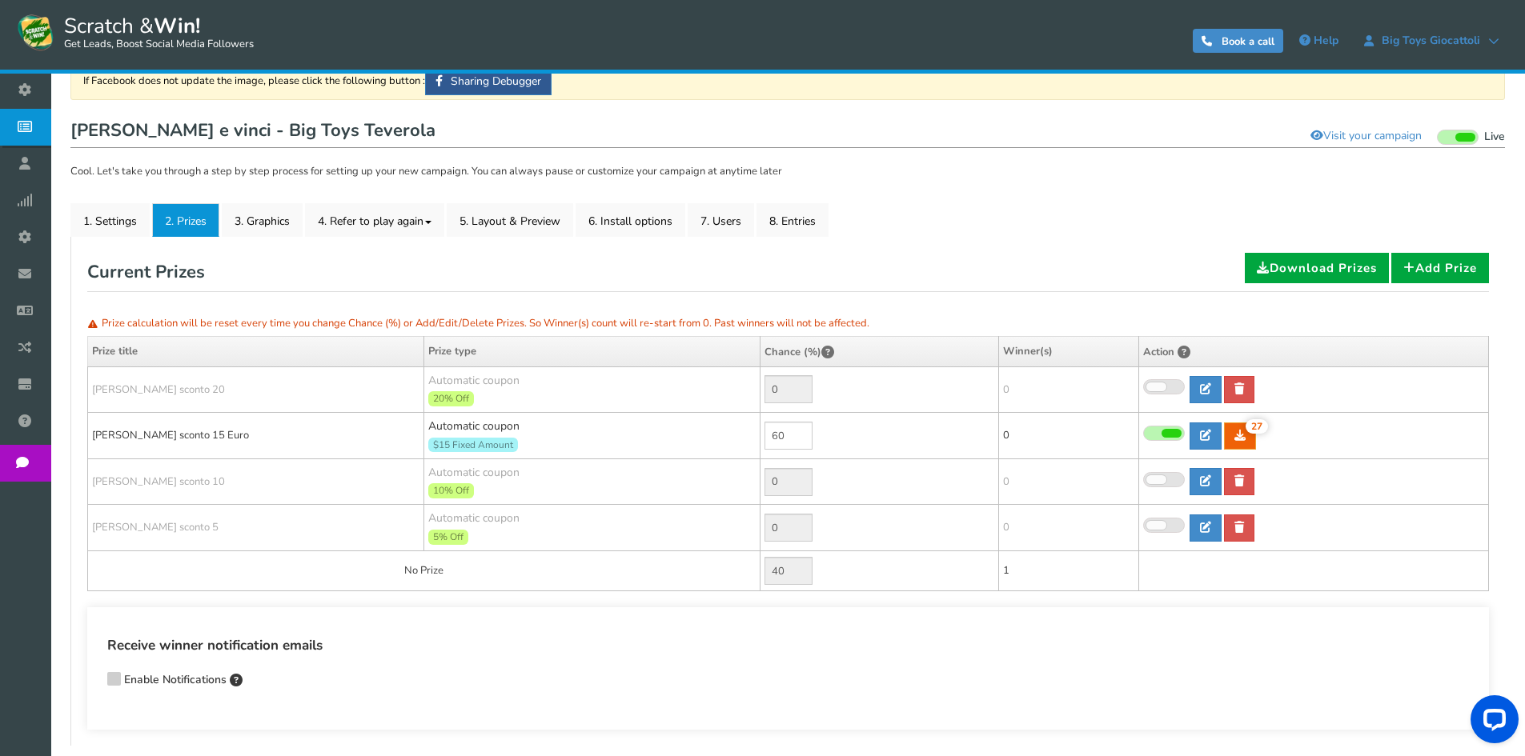
scroll to position [160, 0]
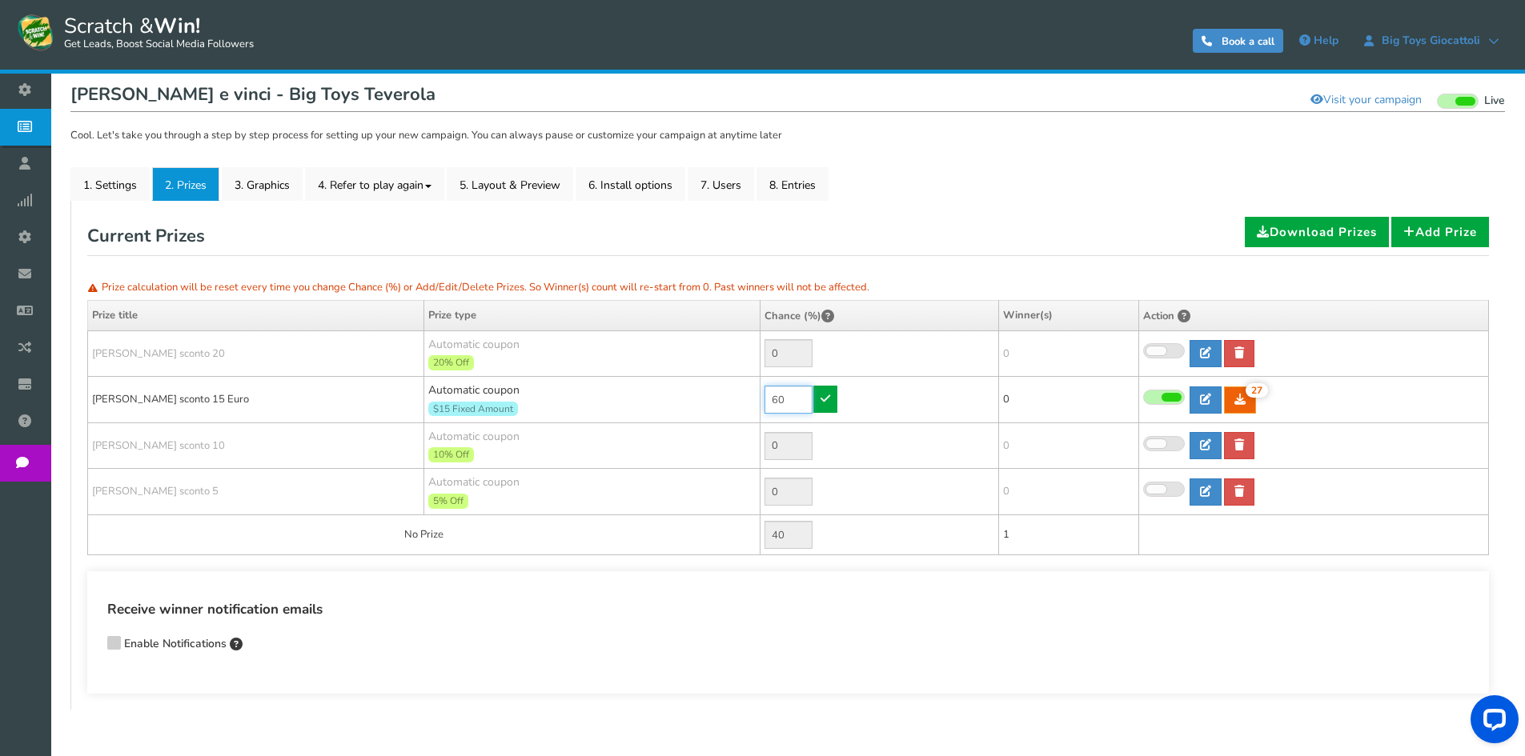
drag, startPoint x: 739, startPoint y: 396, endPoint x: 711, endPoint y: 396, distance: 28.0
click at [711, 396] on tr "[PERSON_NAME] sconto 15 Euro Automatic coupon $15 Fixed Amount Min.order value:…" at bounding box center [788, 400] width 1401 height 46
type input "90"
click at [825, 399] on icon at bounding box center [825, 398] width 10 height 11
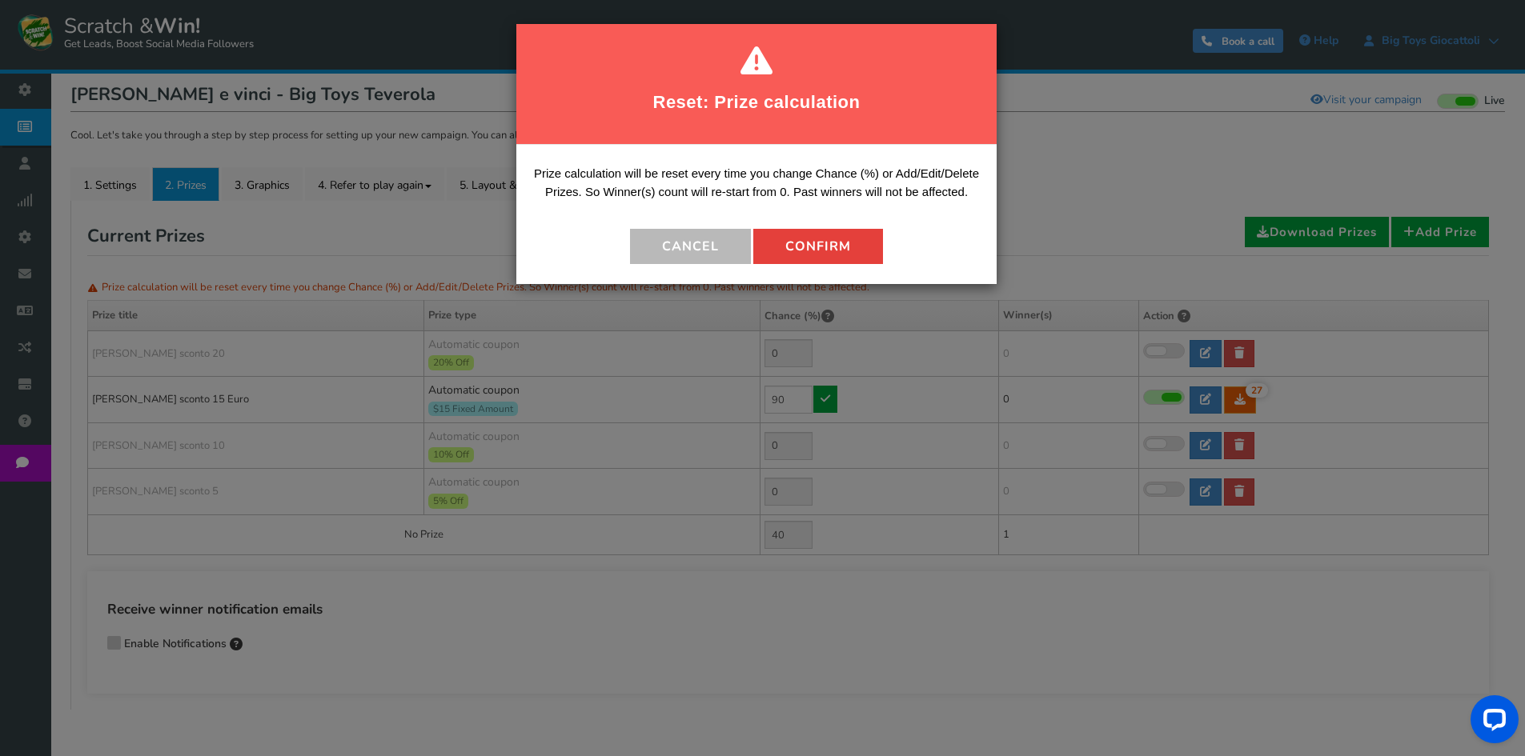
click at [798, 260] on button "Confirm" at bounding box center [818, 246] width 130 height 35
type input "10"
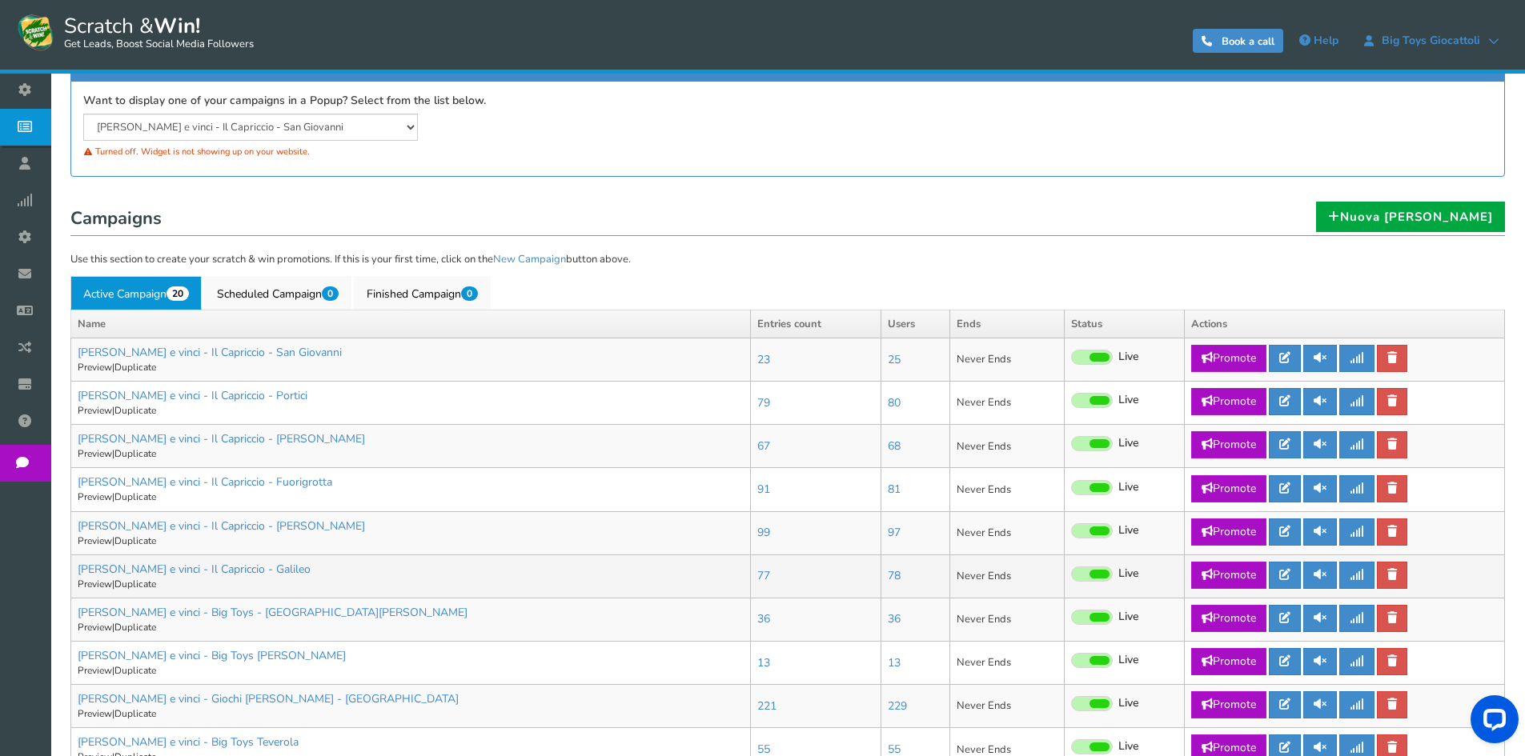
scroll to position [400, 0]
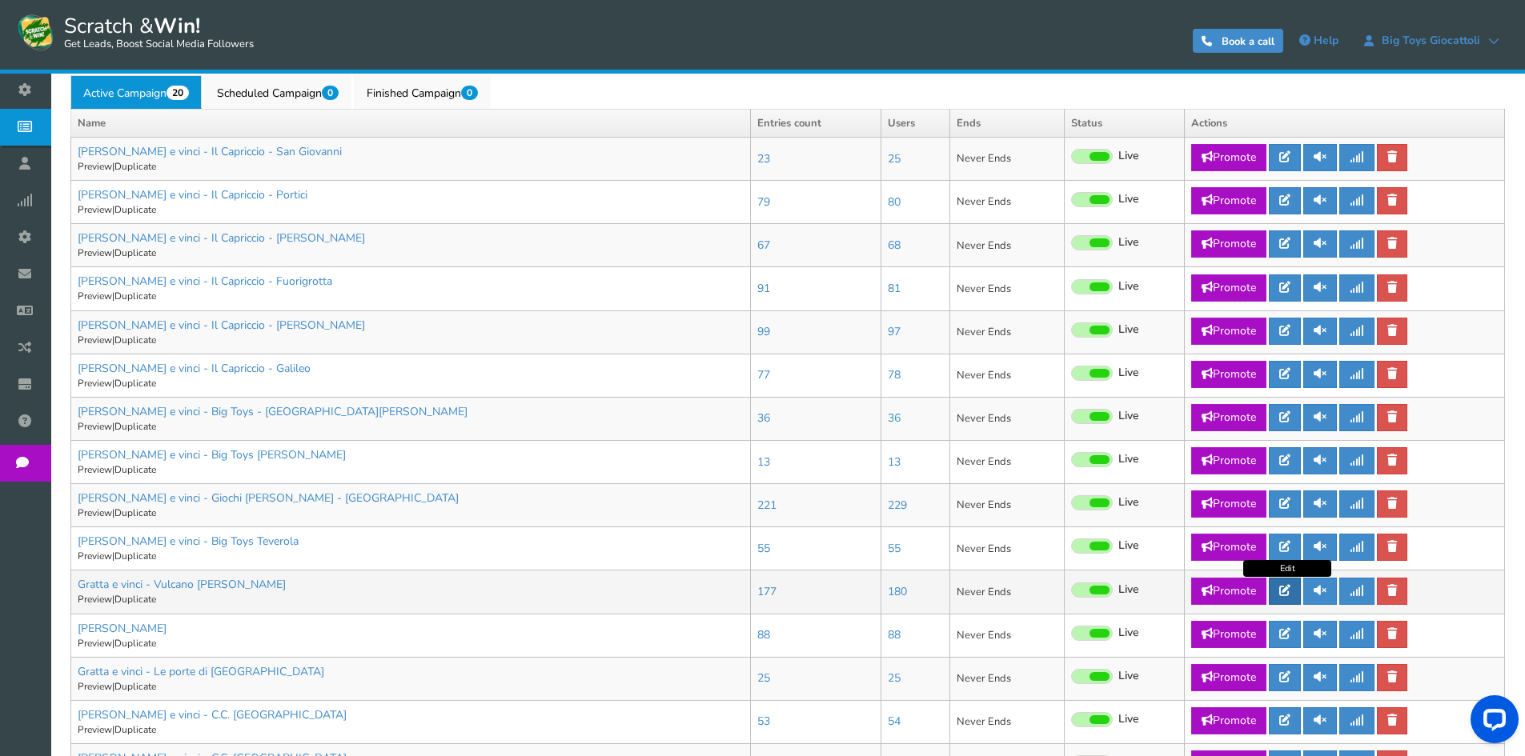
click at [1290, 593] on icon at bounding box center [1284, 590] width 11 height 11
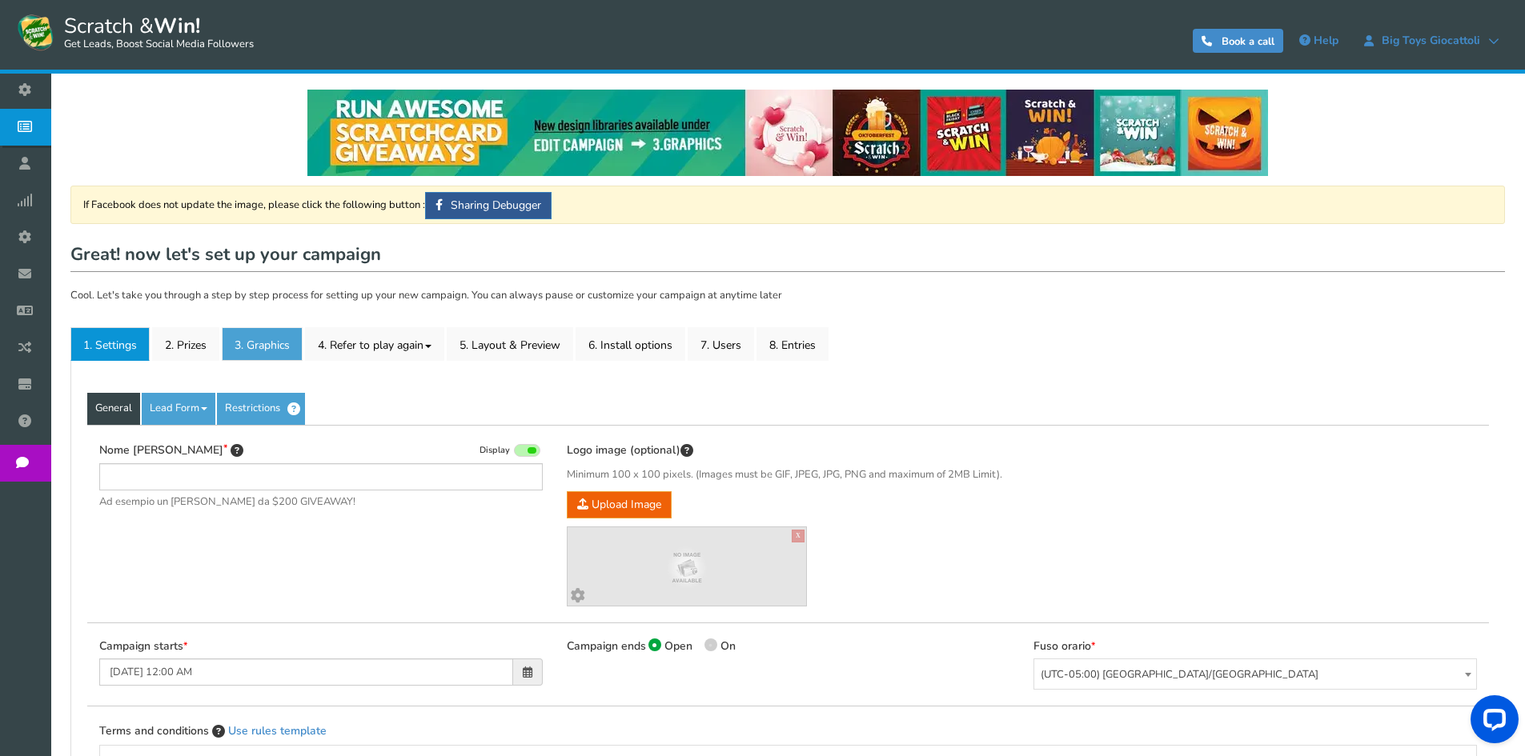
type input "Gratta e vinci - Vulcano [PERSON_NAME]"
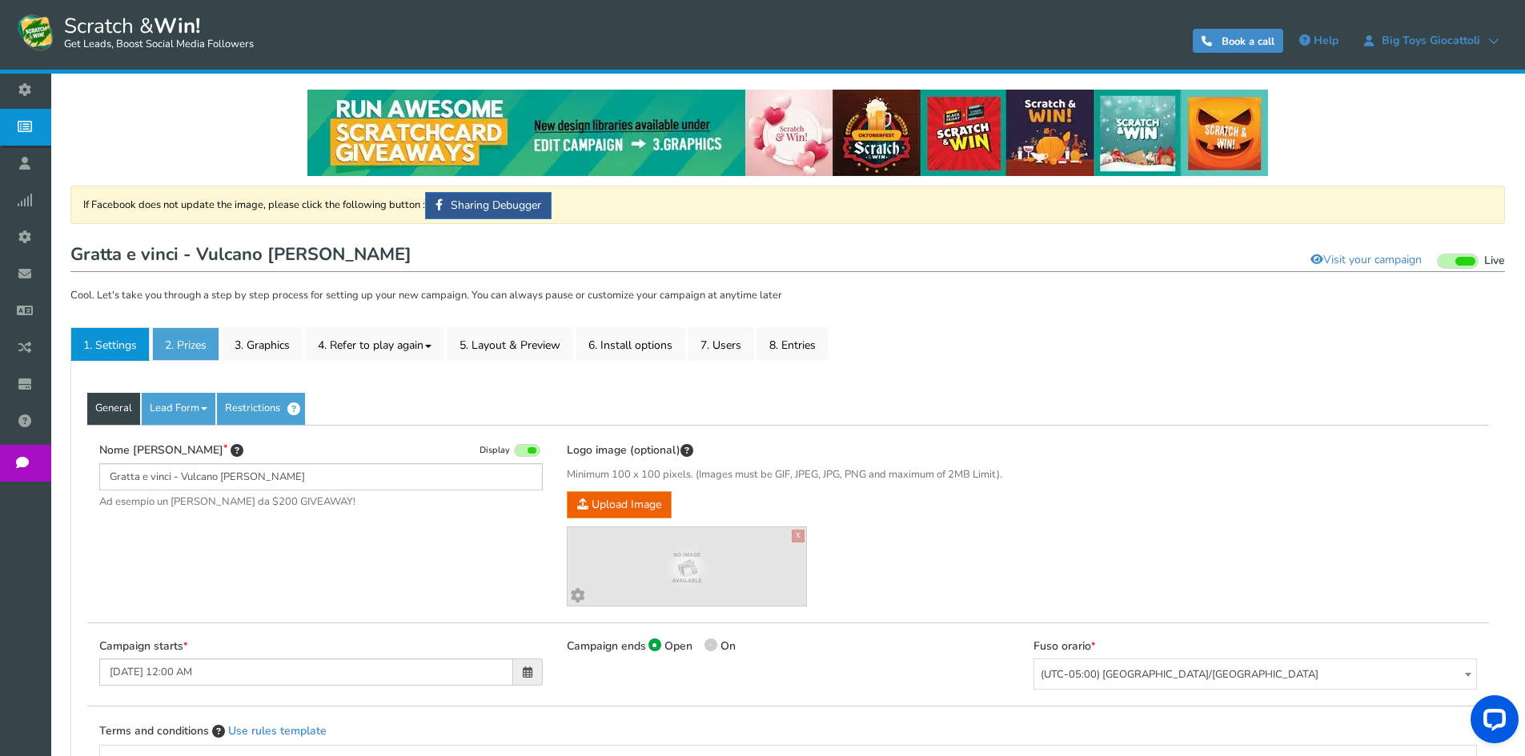
click at [219, 352] on link "2. Prizes" at bounding box center [185, 344] width 67 height 34
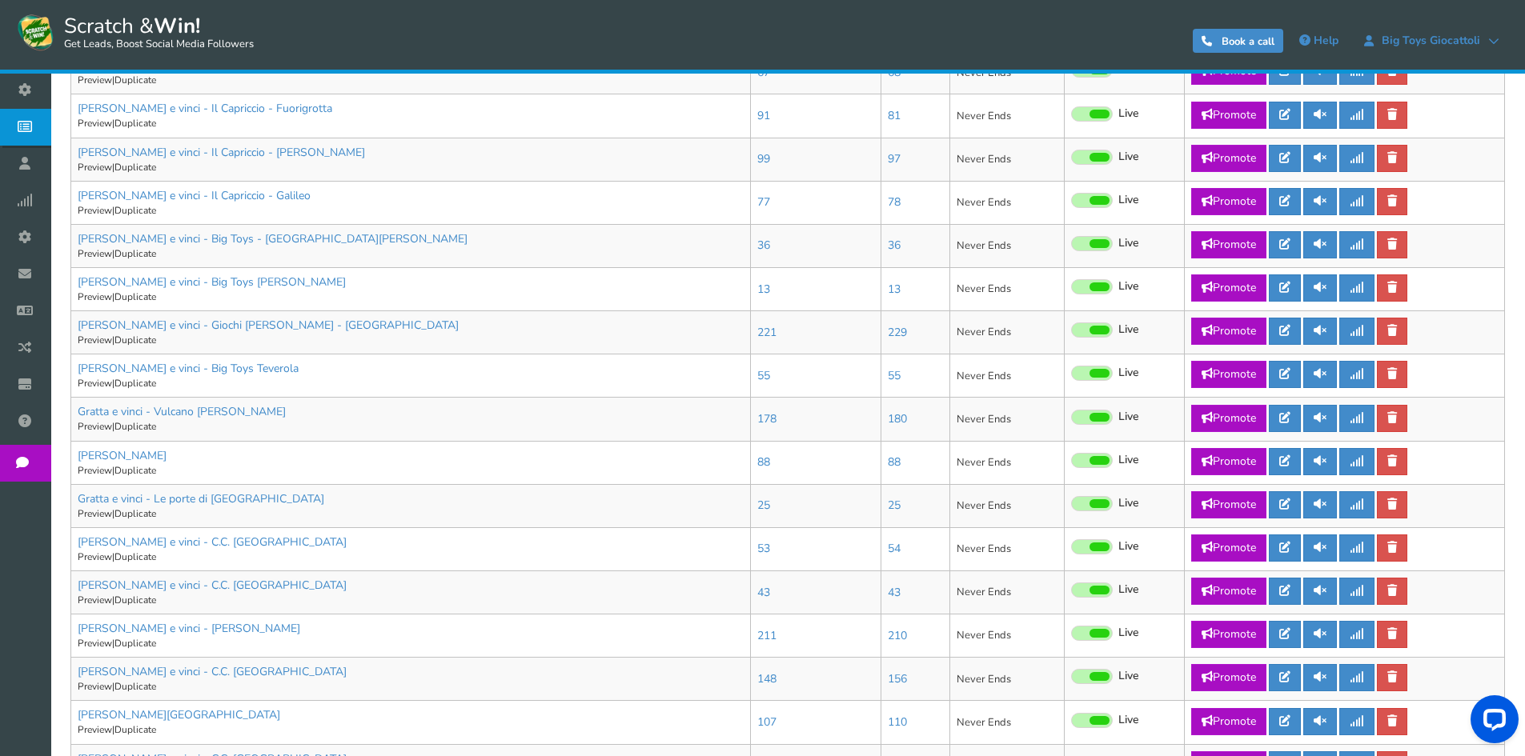
scroll to position [770, 0]
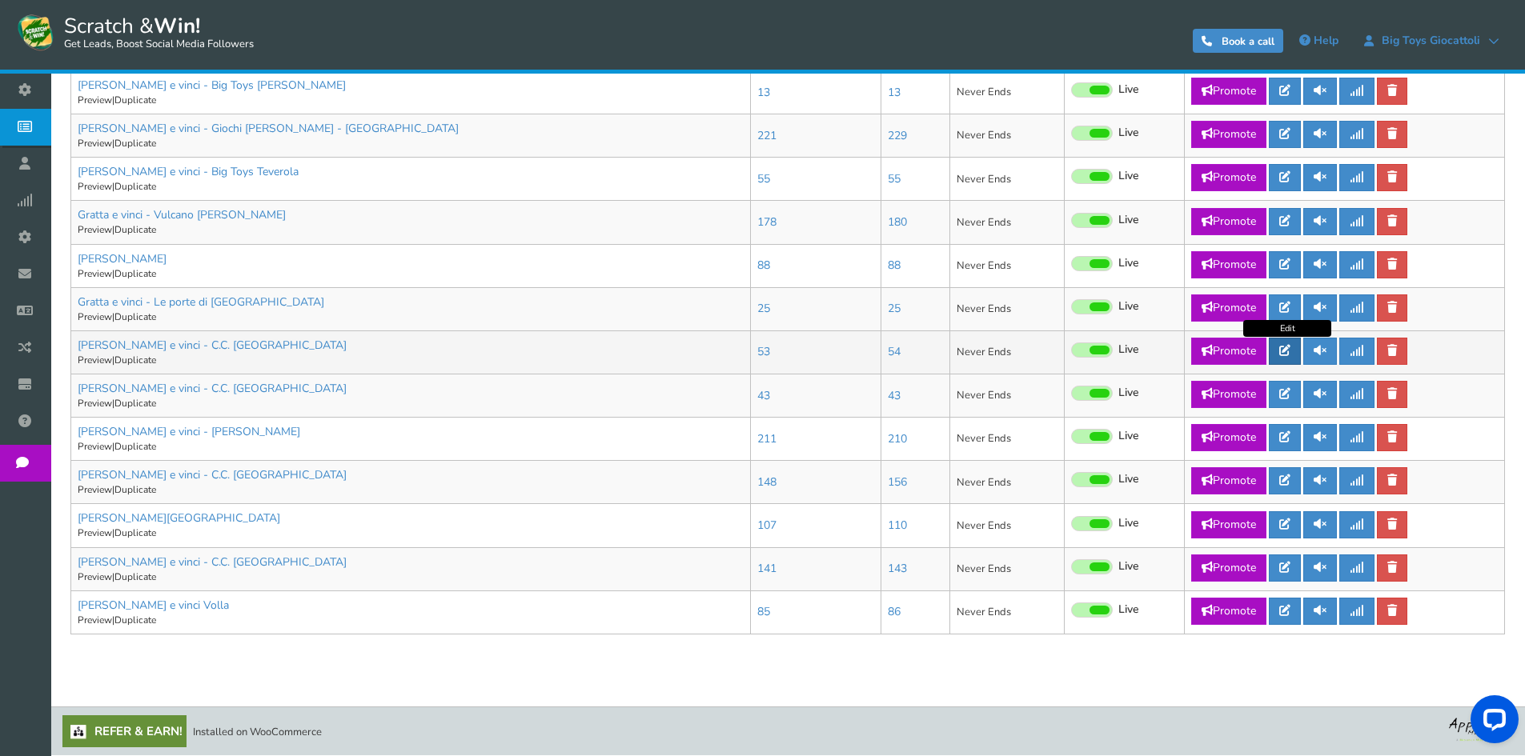
click at [1278, 353] on link at bounding box center [1285, 351] width 32 height 27
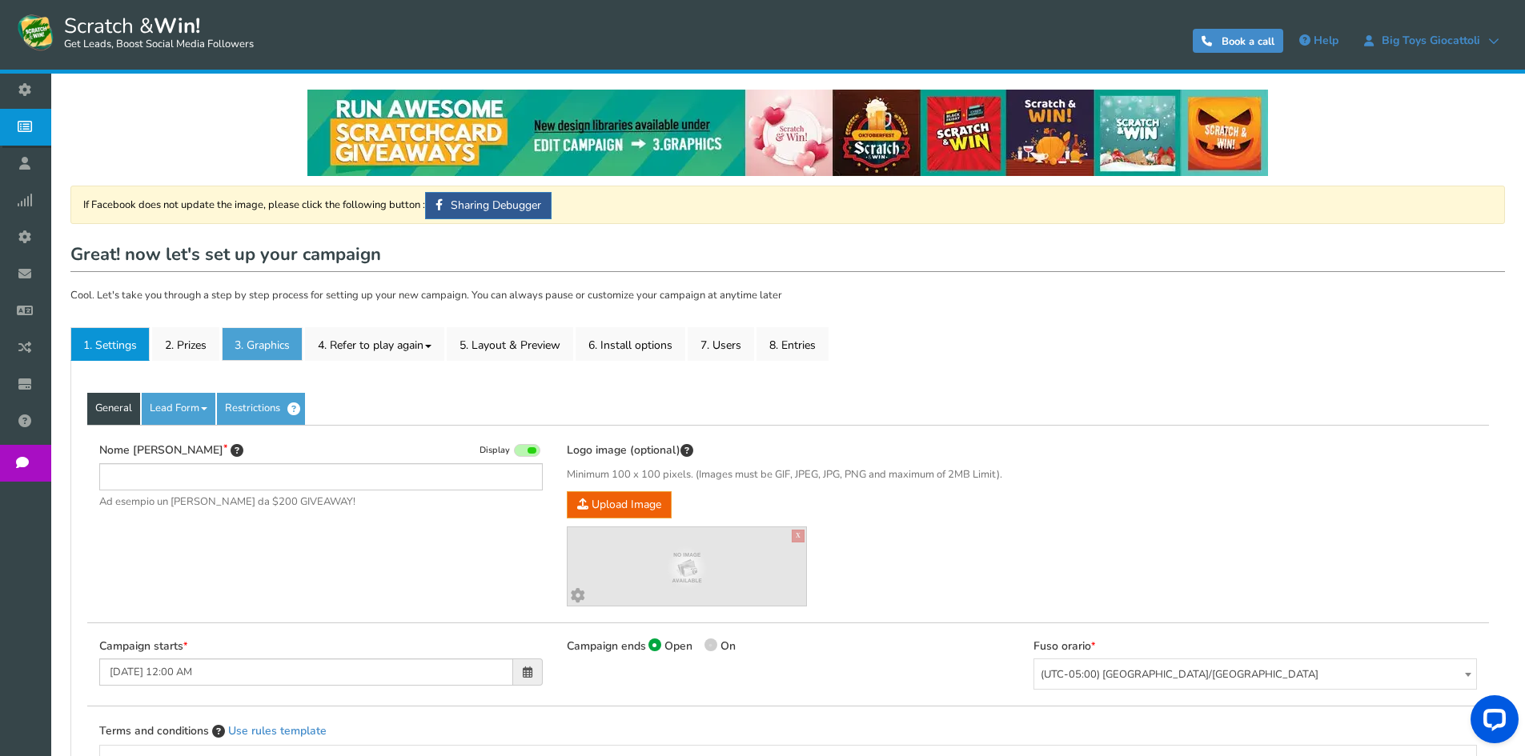
type input "[PERSON_NAME] e vinci - C.C. [GEOGRAPHIC_DATA]"
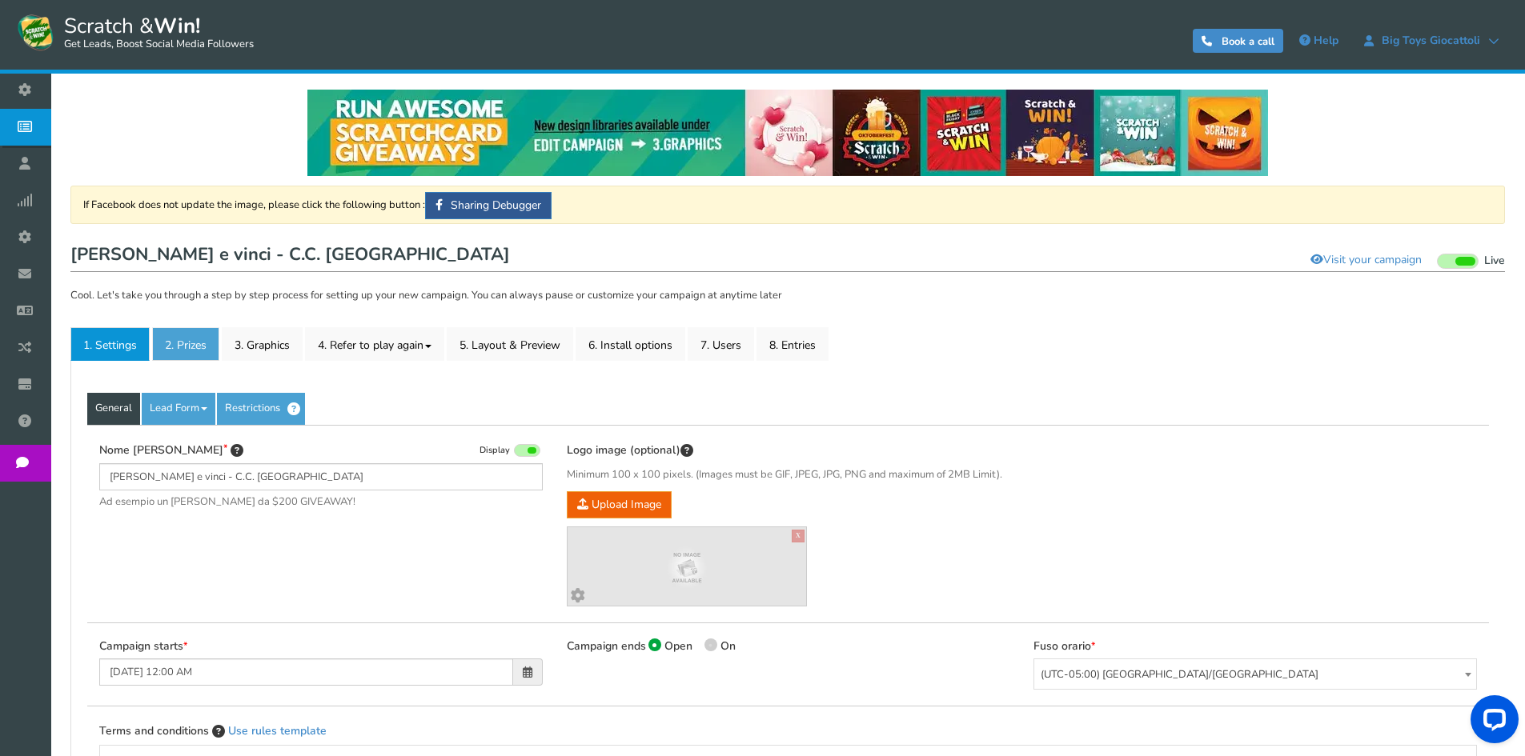
click at [195, 345] on link "2. Prizes" at bounding box center [185, 344] width 67 height 34
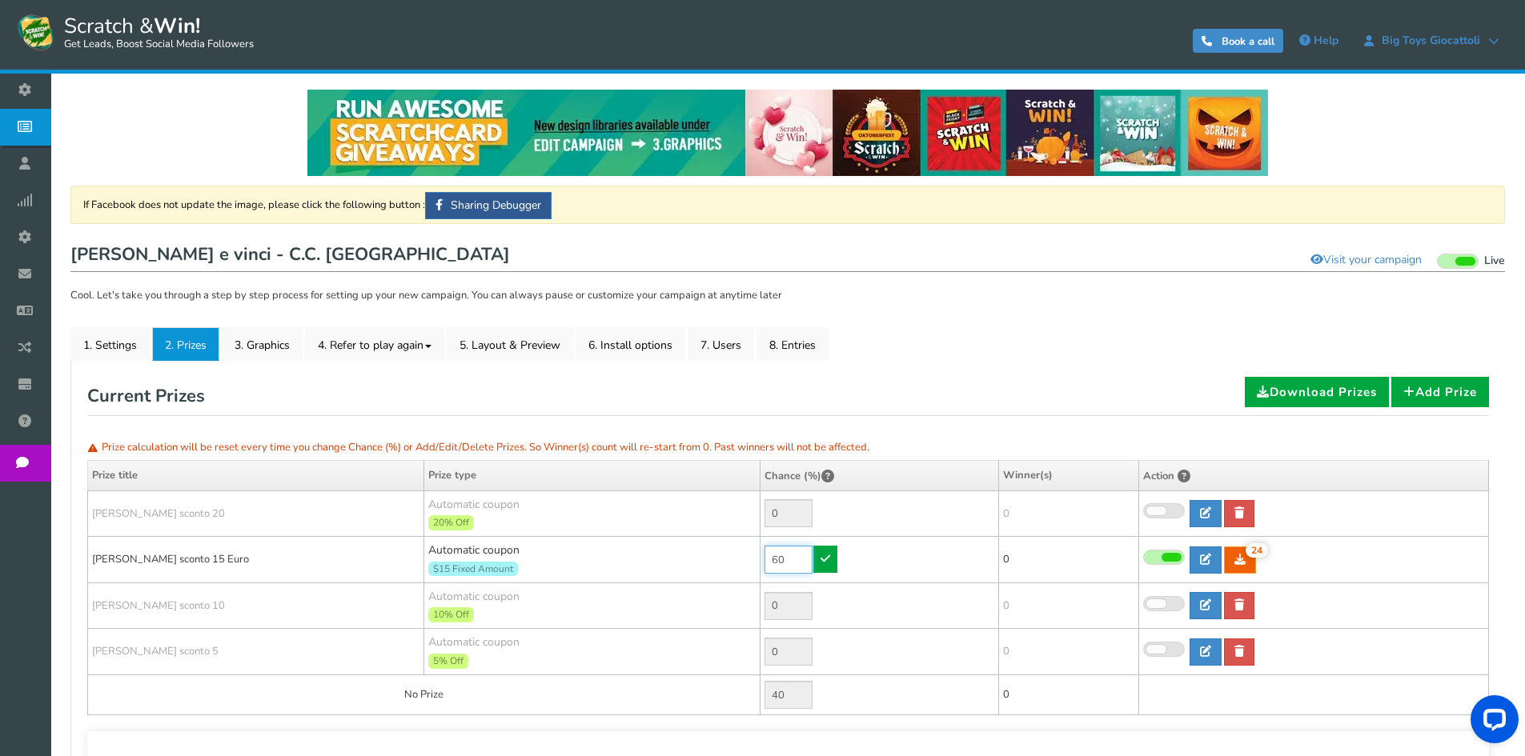
drag, startPoint x: 792, startPoint y: 560, endPoint x: 686, endPoint y: 546, distance: 106.6
click at [698, 548] on tr "[PERSON_NAME] sconto 15 Euro Automatic coupon $15 Fixed Amount Min.order value:…" at bounding box center [788, 560] width 1401 height 46
type input "90"
click at [836, 551] on link at bounding box center [825, 559] width 24 height 27
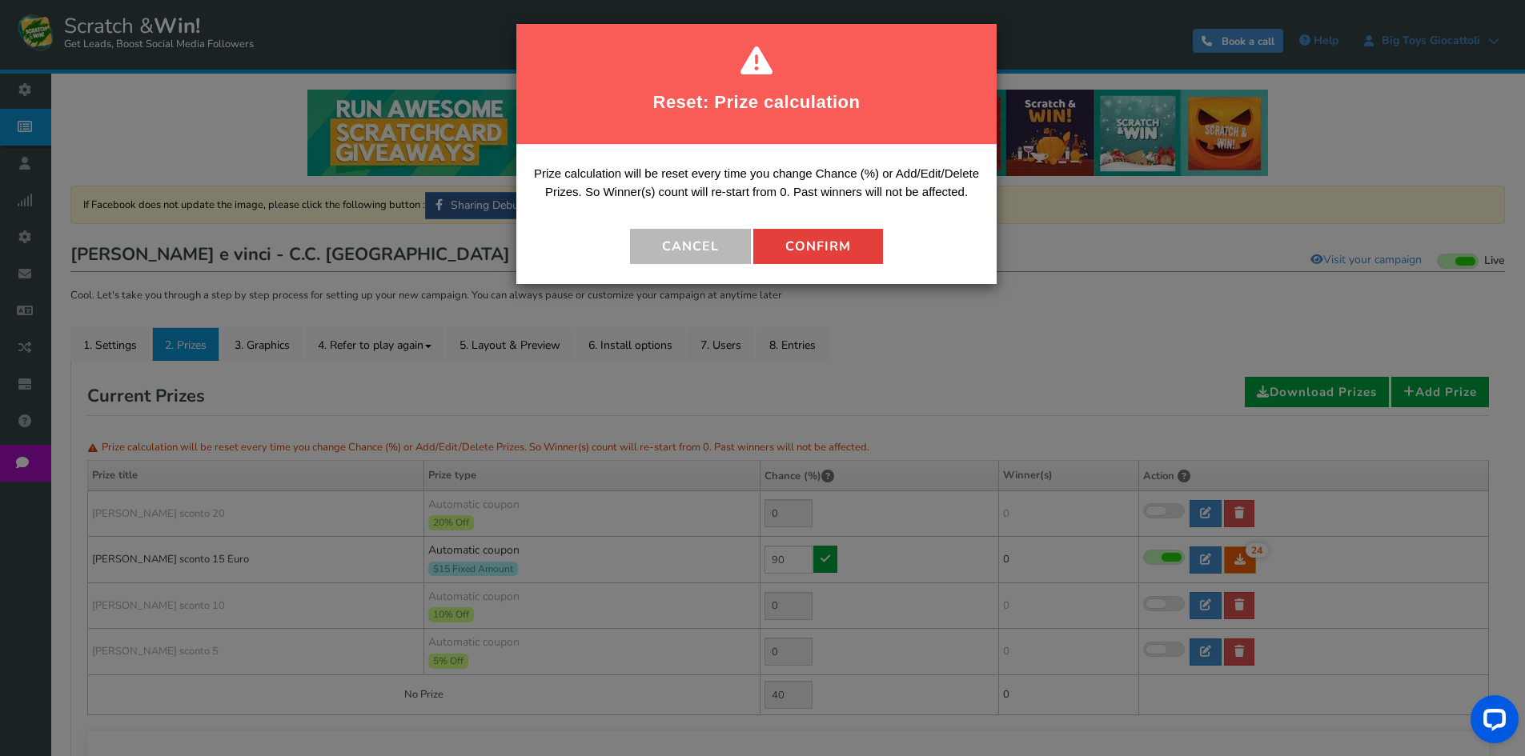
click at [823, 252] on button "Confirm" at bounding box center [818, 246] width 130 height 35
type input "10"
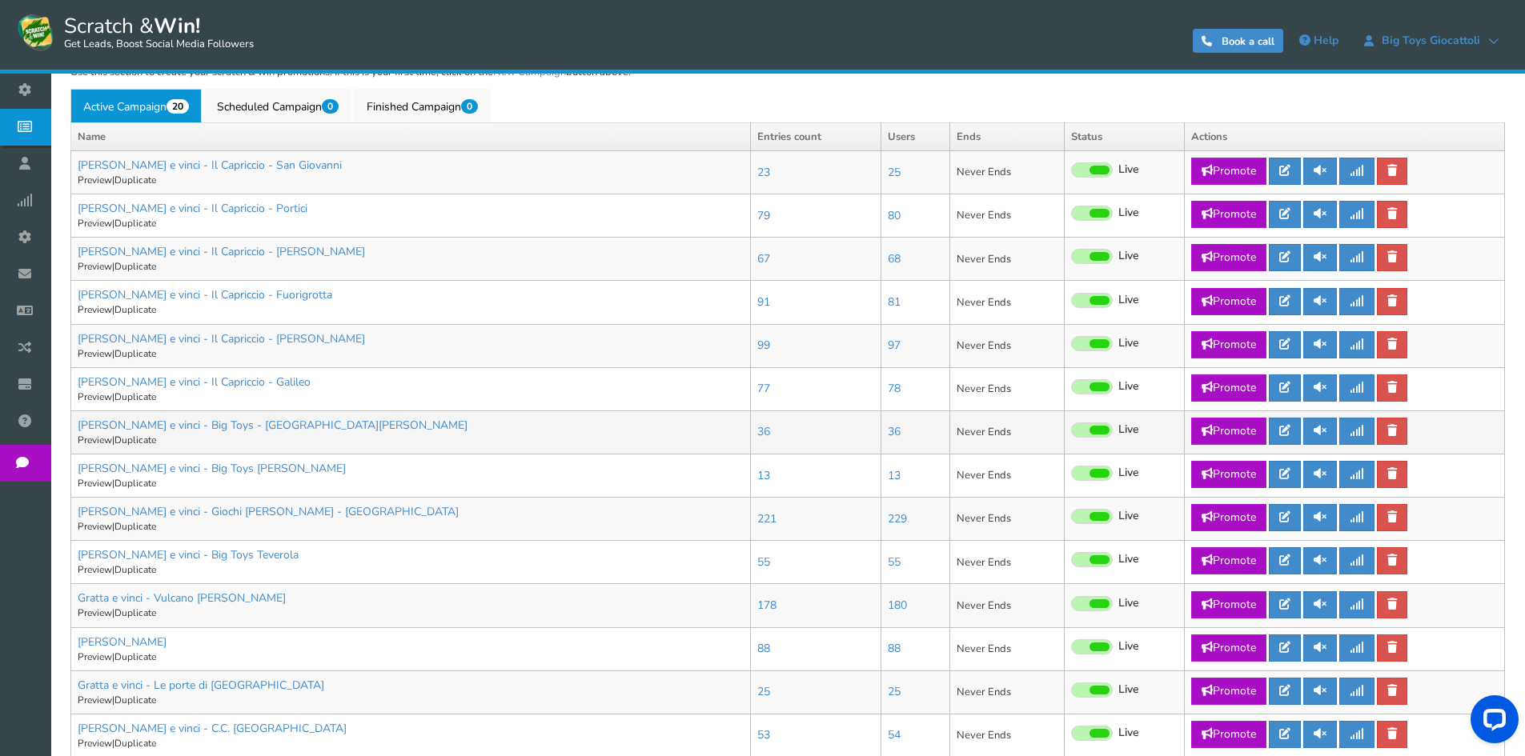
scroll to position [160, 0]
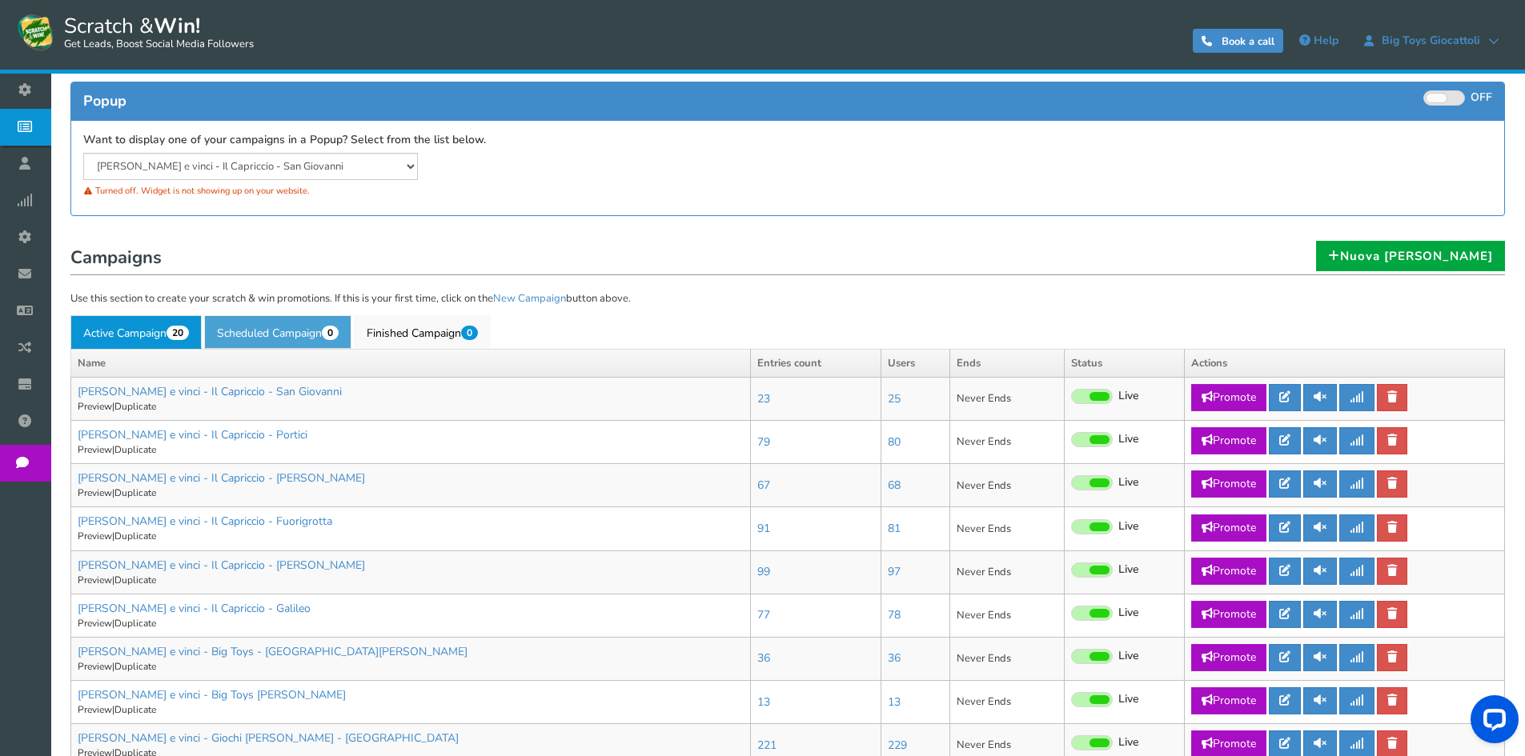
click at [282, 338] on link "Scheduled Campaign 0" at bounding box center [277, 332] width 147 height 34
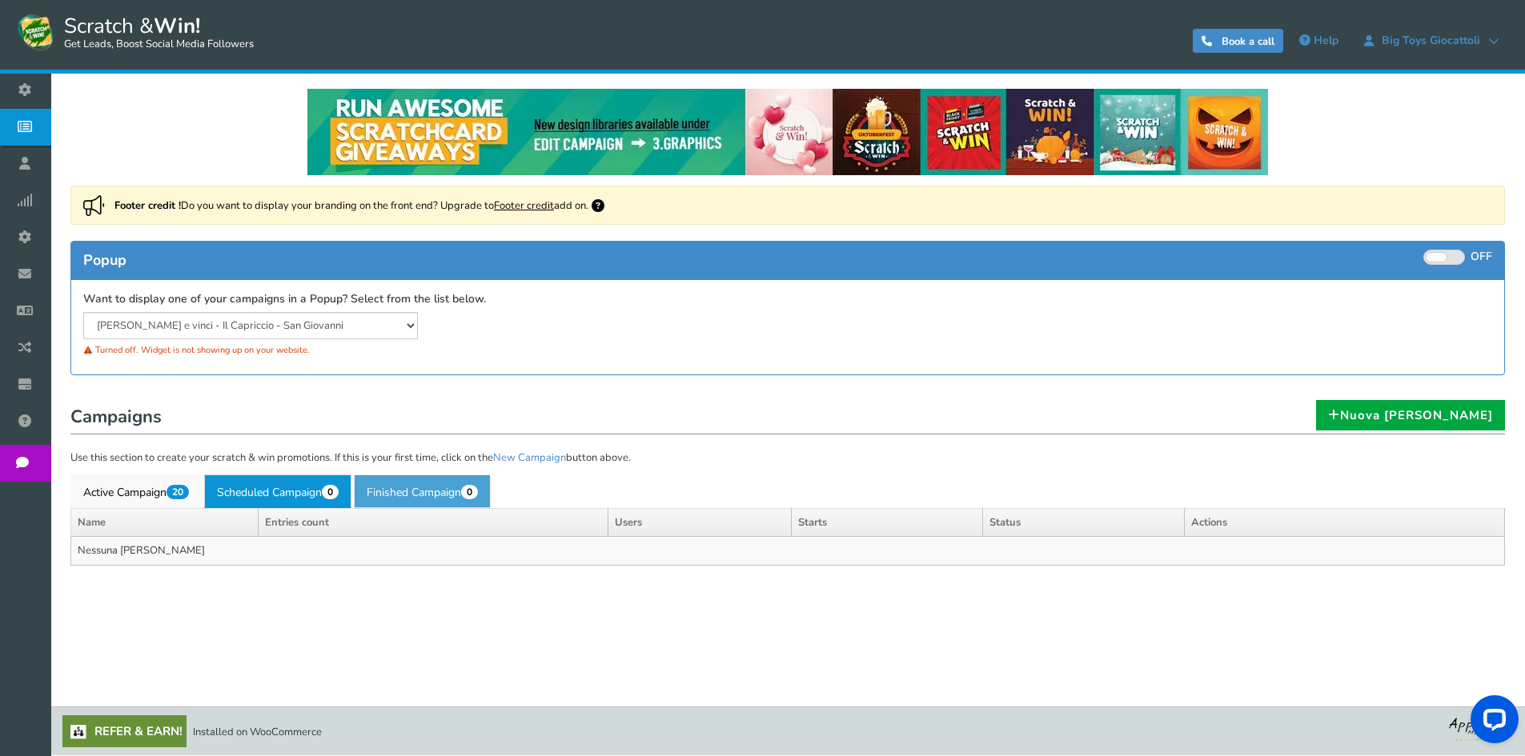
click at [423, 489] on link "Finished Campaign 0" at bounding box center [422, 492] width 137 height 34
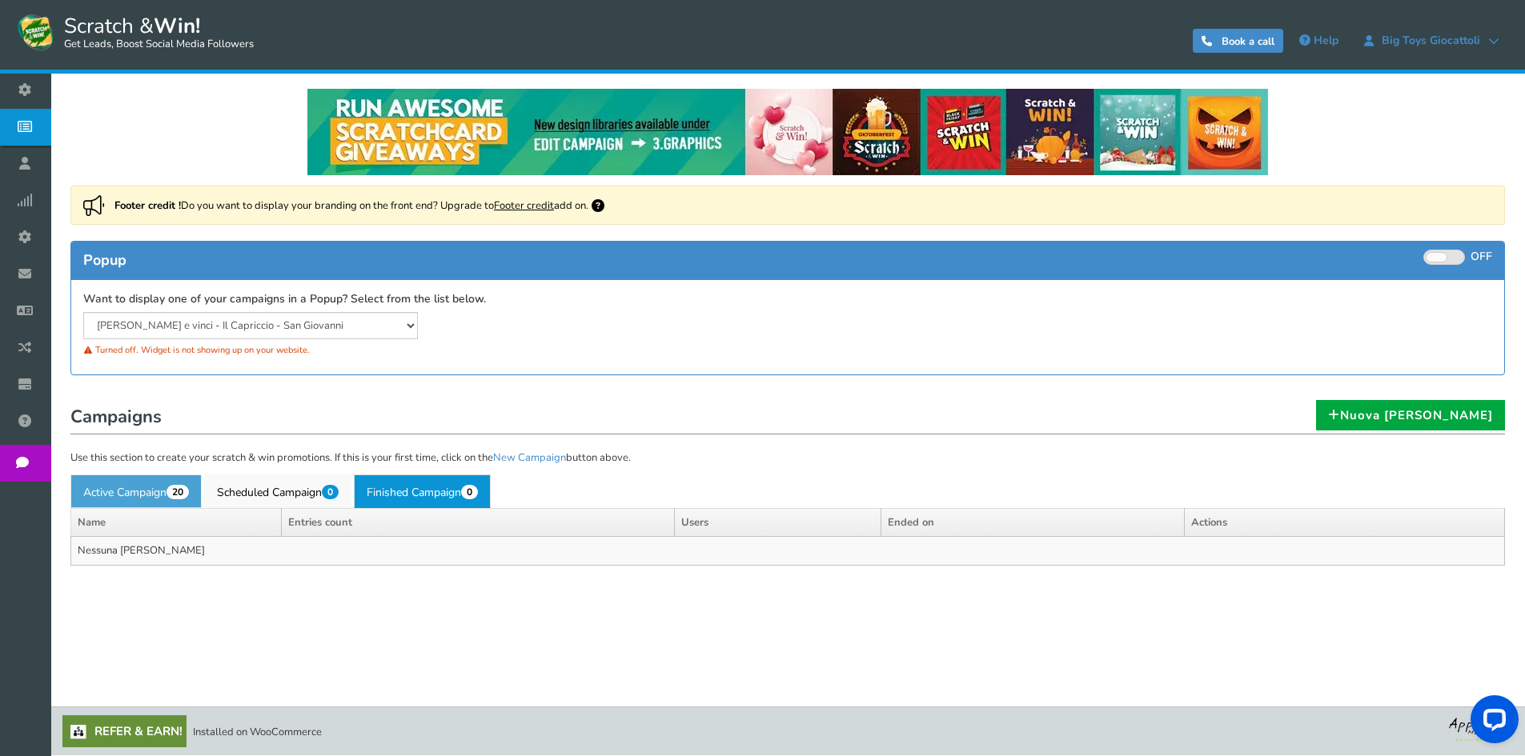
click at [187, 485] on span "20" at bounding box center [177, 492] width 22 height 14
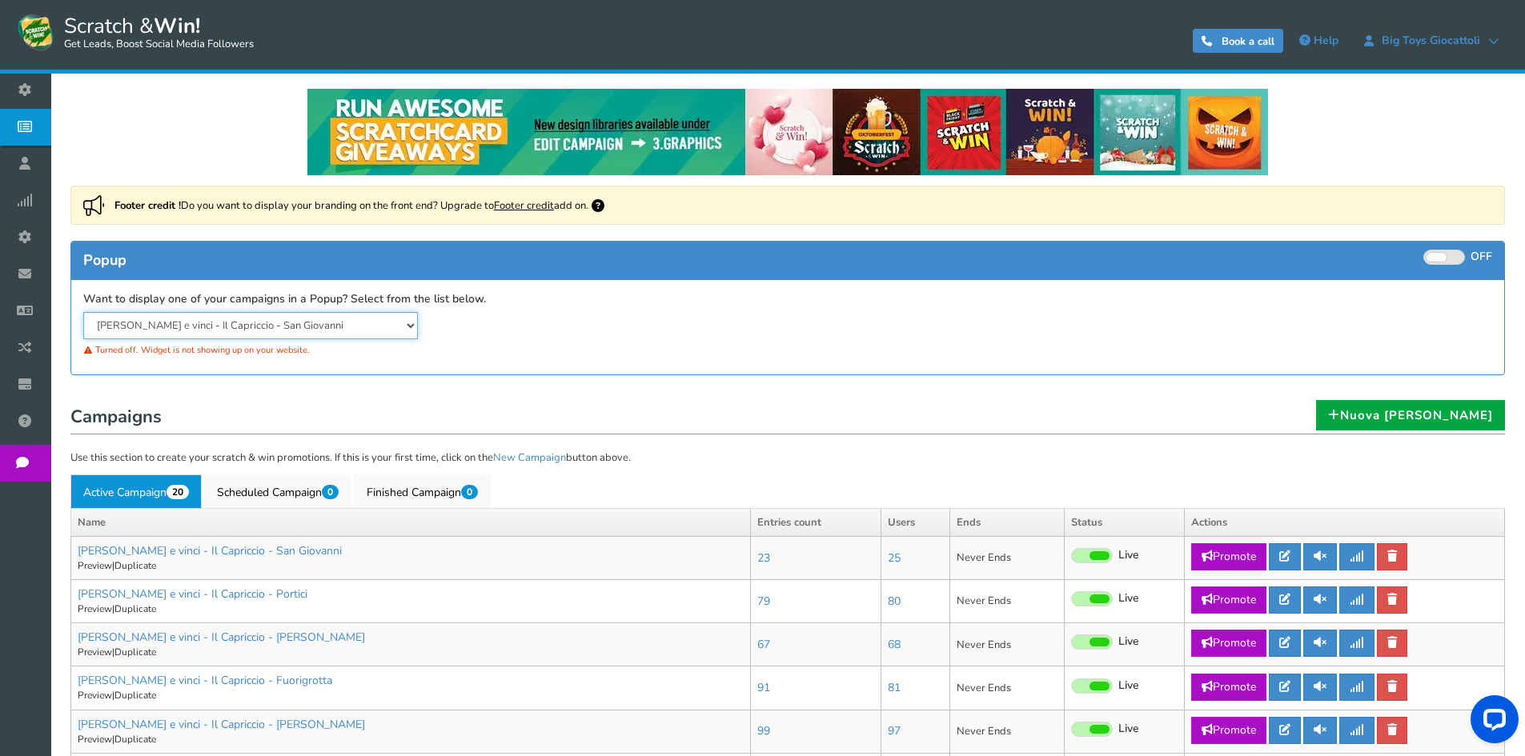
click at [328, 324] on select "[PERSON_NAME] e vinci - Il Capriccio - San [PERSON_NAME] e vinci - Il Capriccio…" at bounding box center [250, 325] width 335 height 27
click at [83, 312] on select "[PERSON_NAME] e vinci - Il Capriccio - San [PERSON_NAME] e vinci - Il Capriccio…" at bounding box center [250, 325] width 335 height 27
select select "21141"
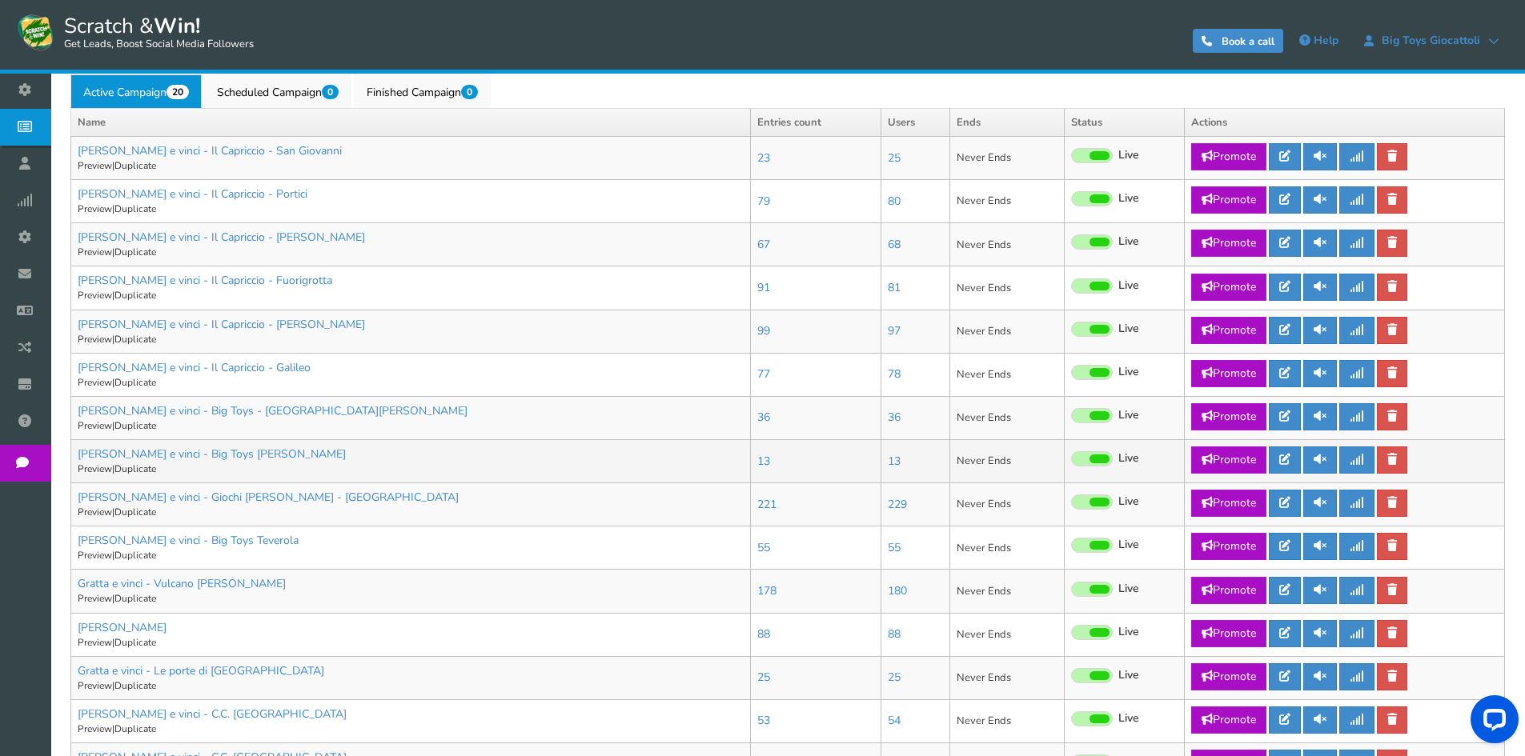
scroll to position [770, 0]
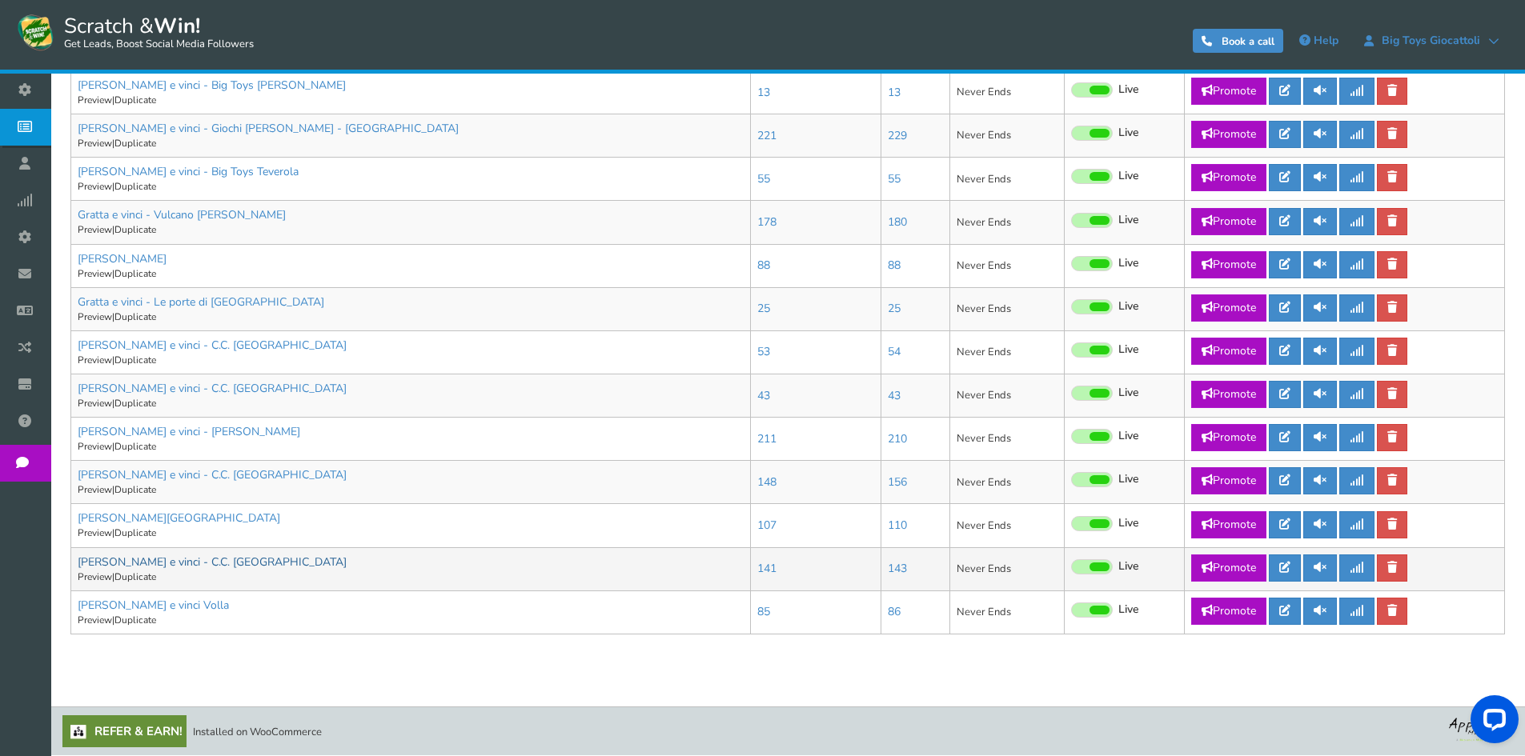
click at [171, 556] on link "[PERSON_NAME] e vinci - C.C. [GEOGRAPHIC_DATA]" at bounding box center [212, 562] width 269 height 15
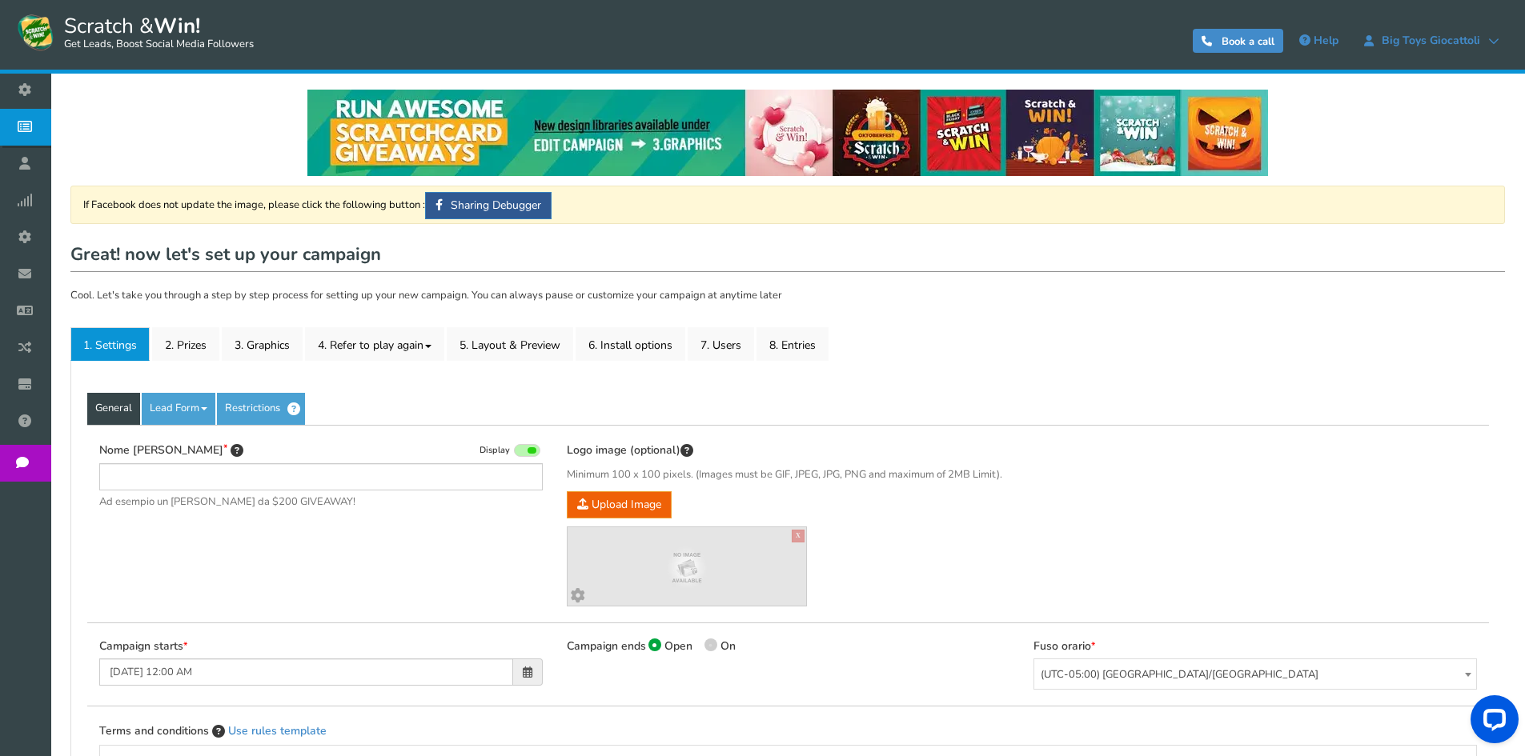
type input "[PERSON_NAME] e vinci - C.C. [GEOGRAPHIC_DATA]"
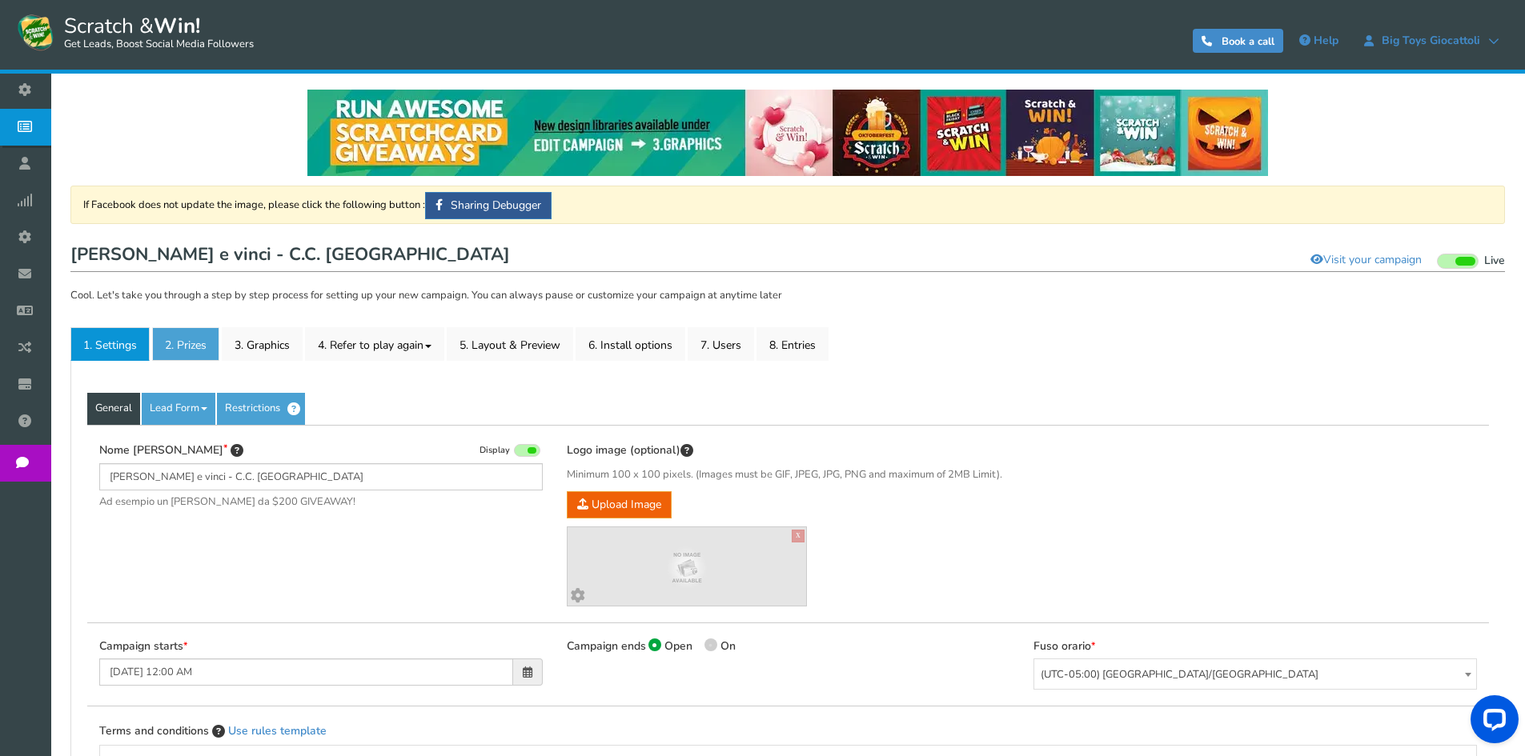
click at [192, 346] on link "2. Prizes" at bounding box center [185, 344] width 67 height 34
